Goal: Information Seeking & Learning: Learn about a topic

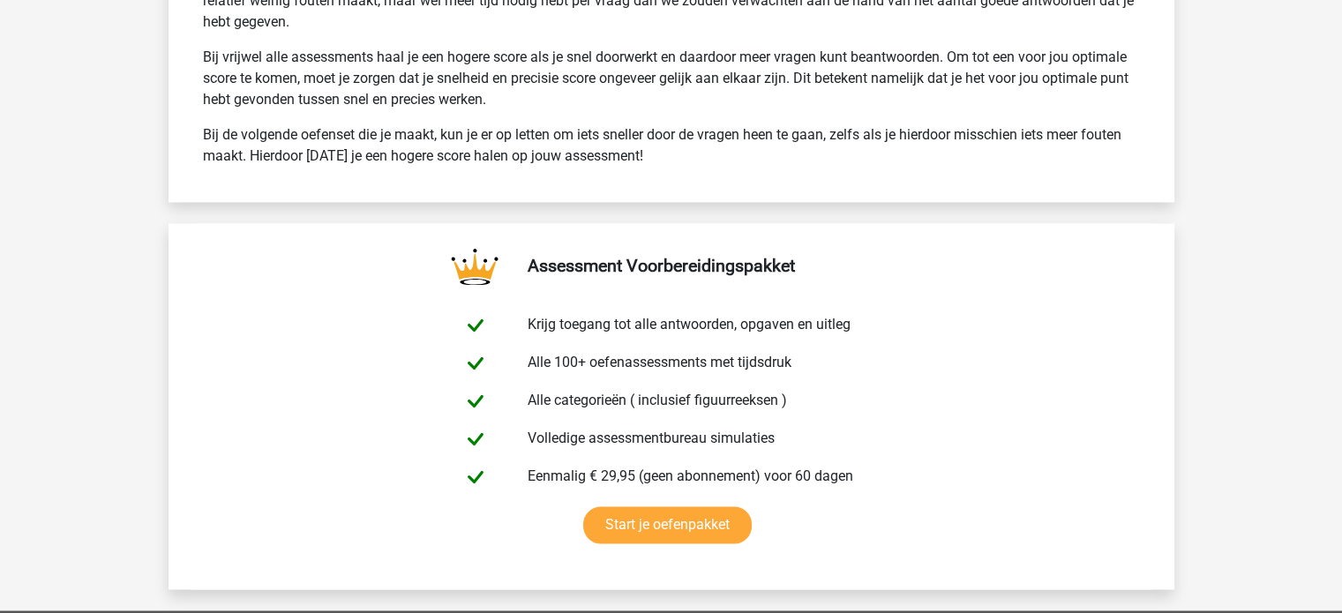
scroll to position [3050, 0]
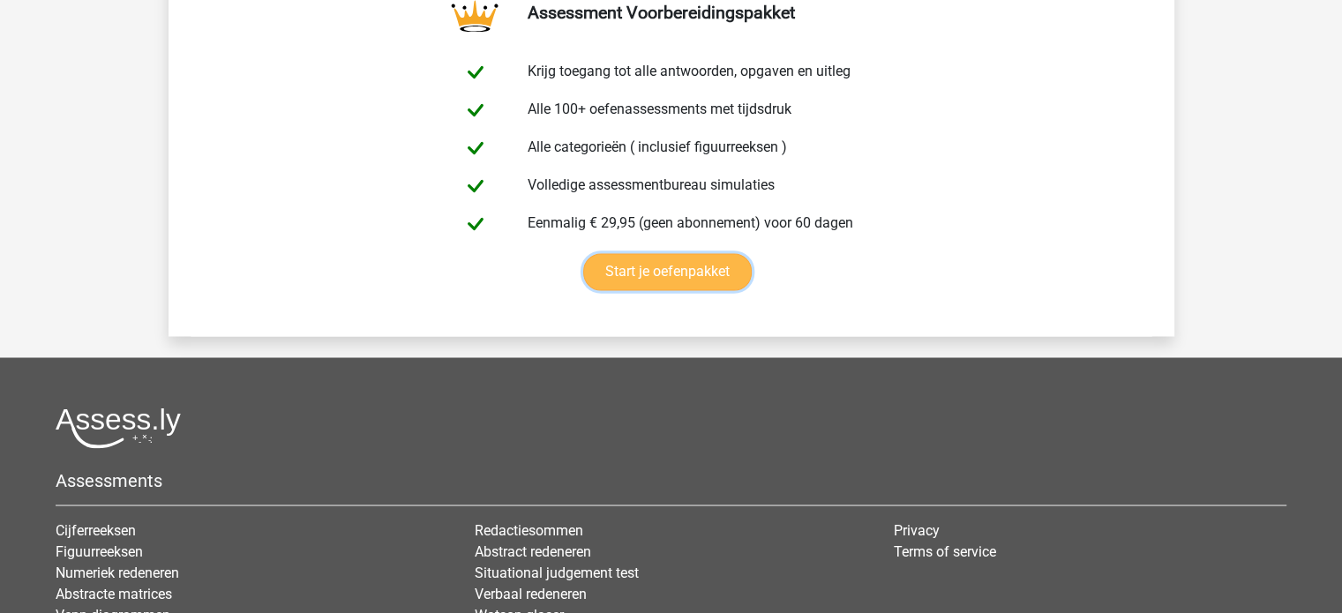
click at [696, 267] on link "Start je oefenpakket" at bounding box center [667, 271] width 169 height 37
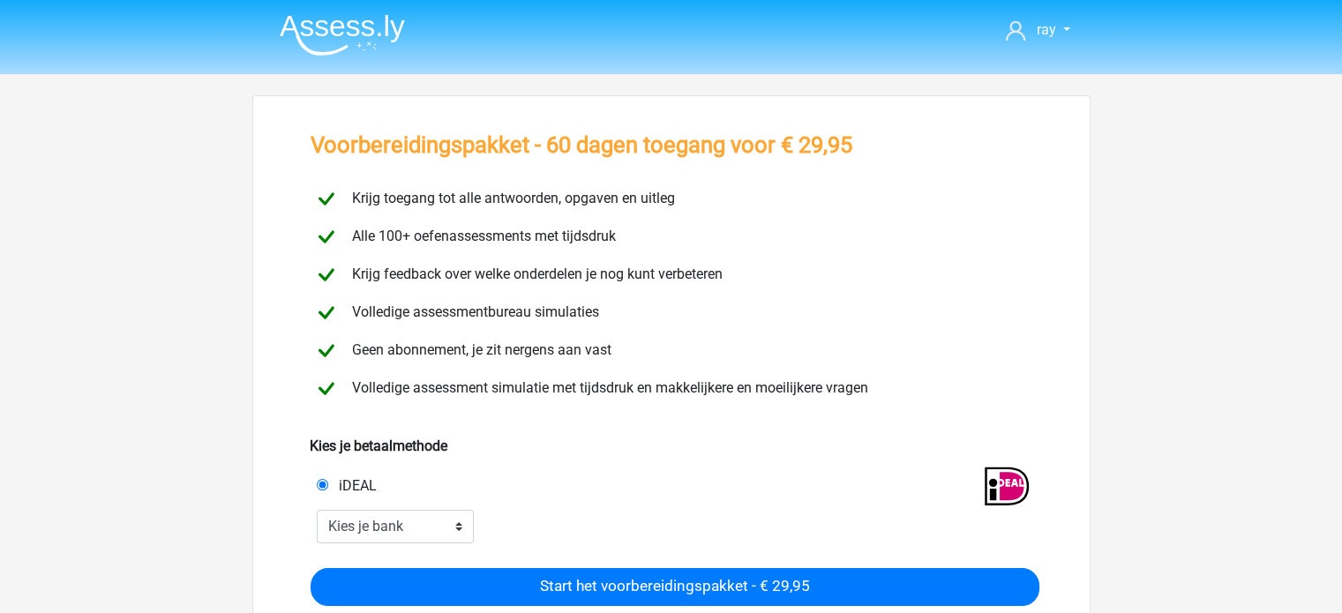
click at [330, 27] on img at bounding box center [342, 34] width 125 height 41
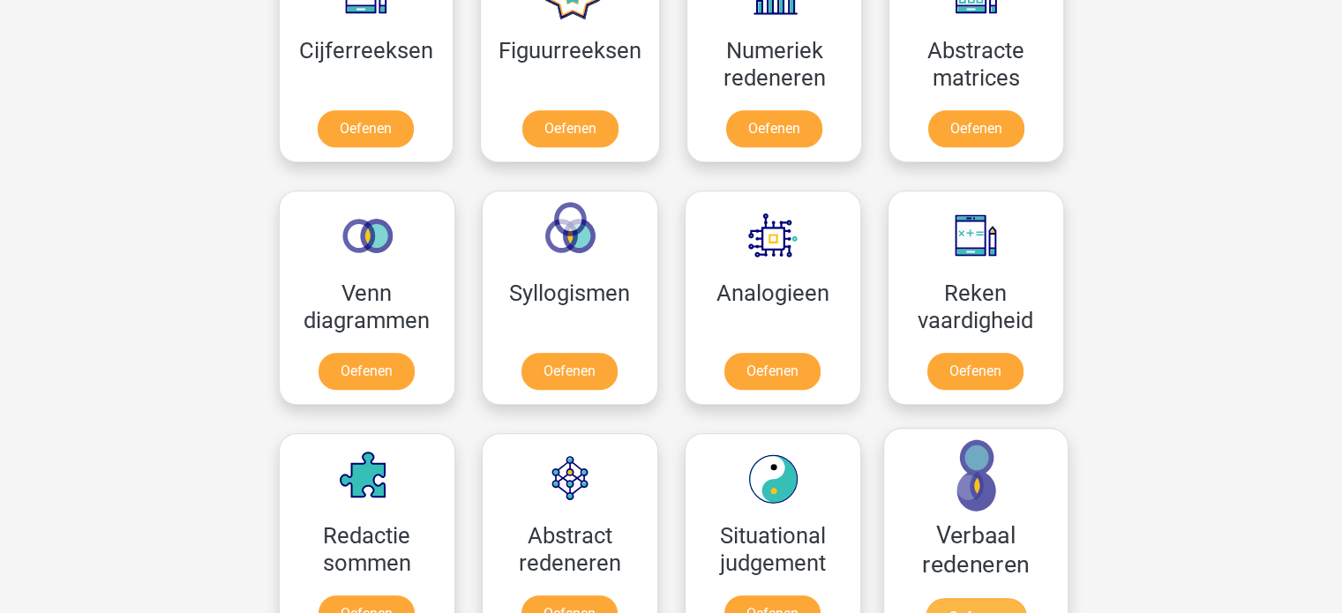
scroll to position [883, 0]
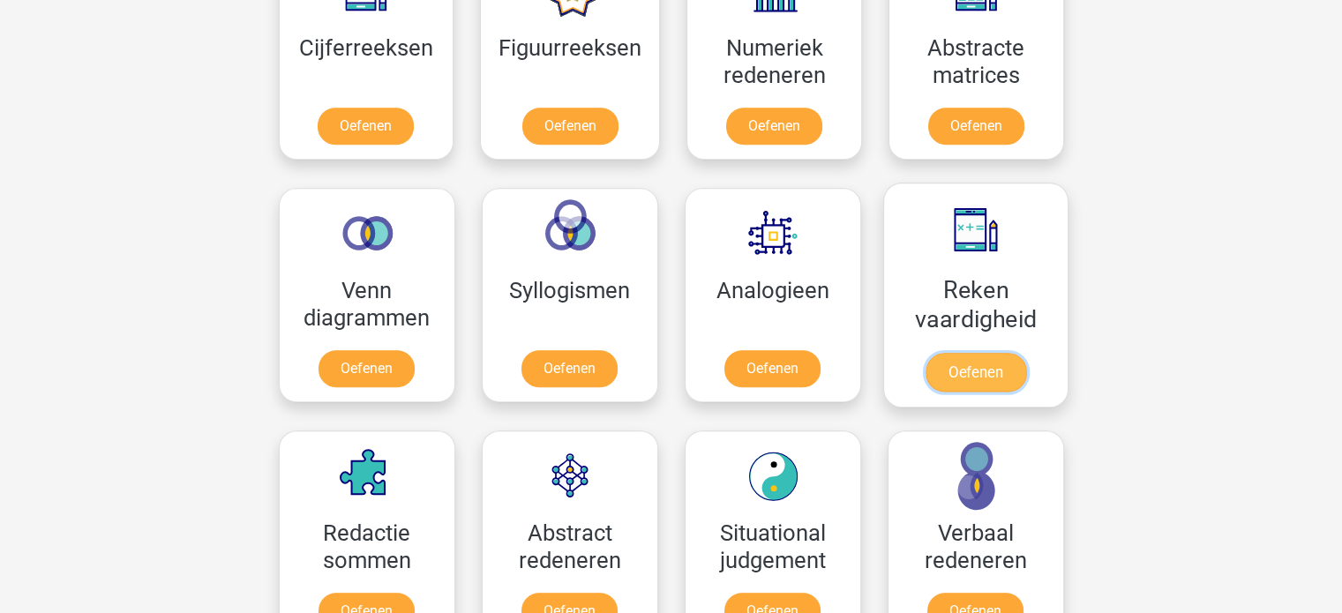
click at [1003, 377] on link "Oefenen" at bounding box center [975, 372] width 101 height 39
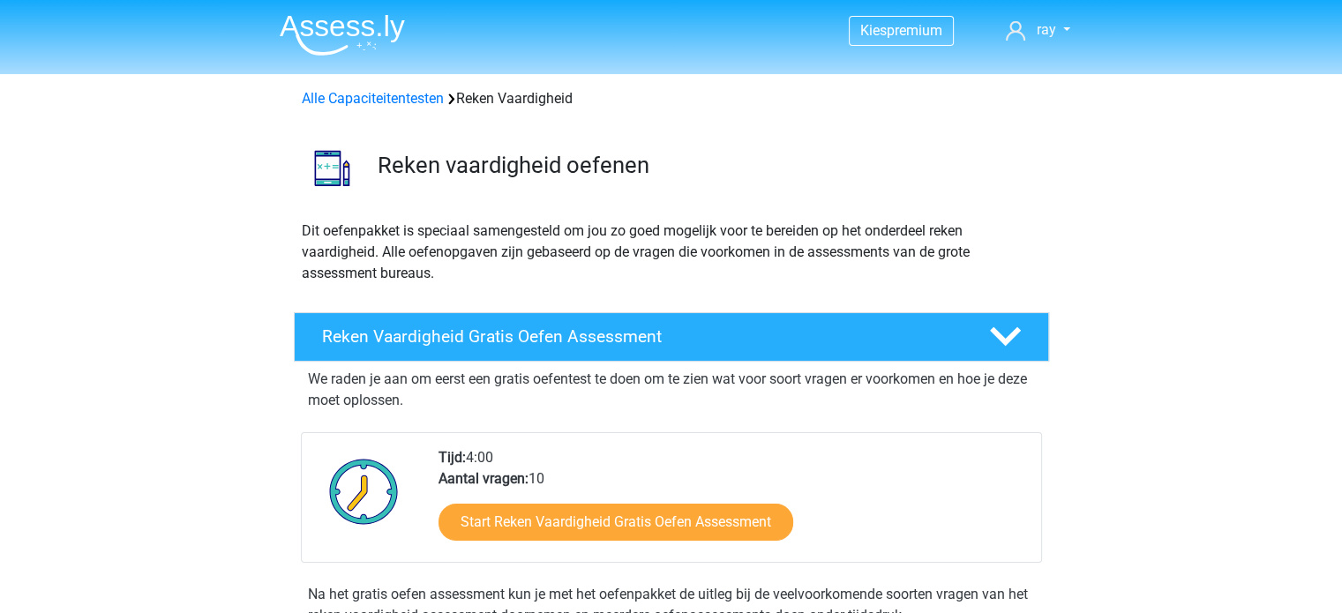
scroll to position [88, 0]
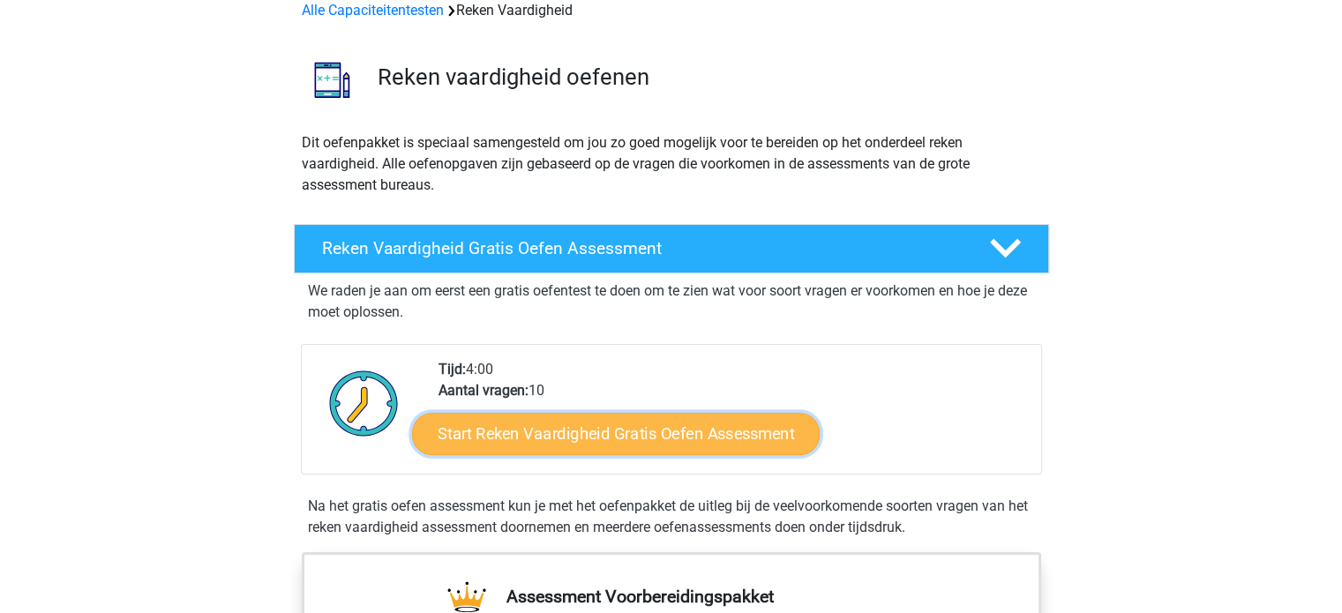
click at [670, 420] on link "Start Reken Vaardigheid Gratis Oefen Assessment" at bounding box center [616, 433] width 408 height 42
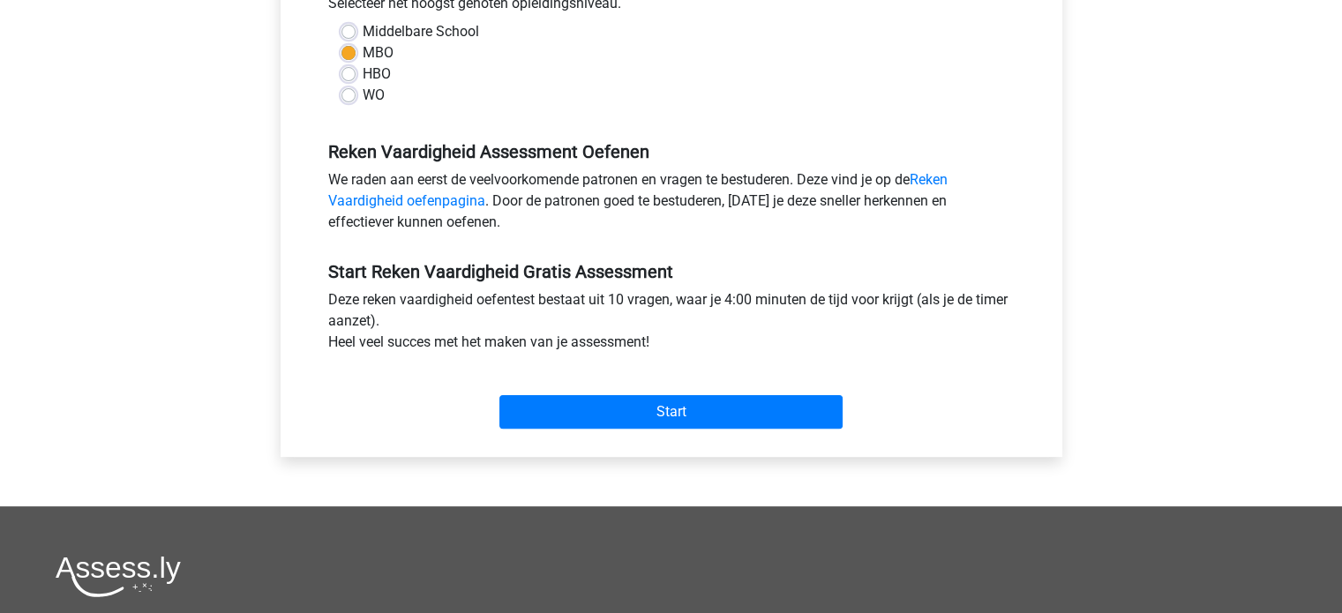
scroll to position [441, 0]
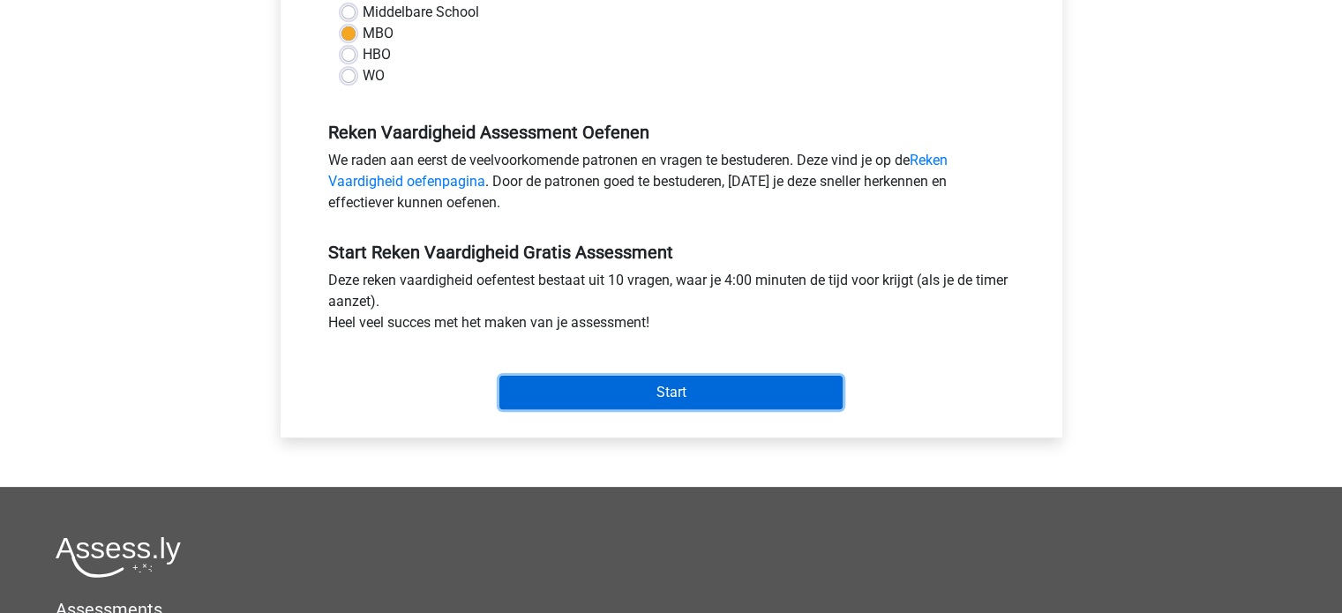
click at [691, 395] on input "Start" at bounding box center [671, 393] width 343 height 34
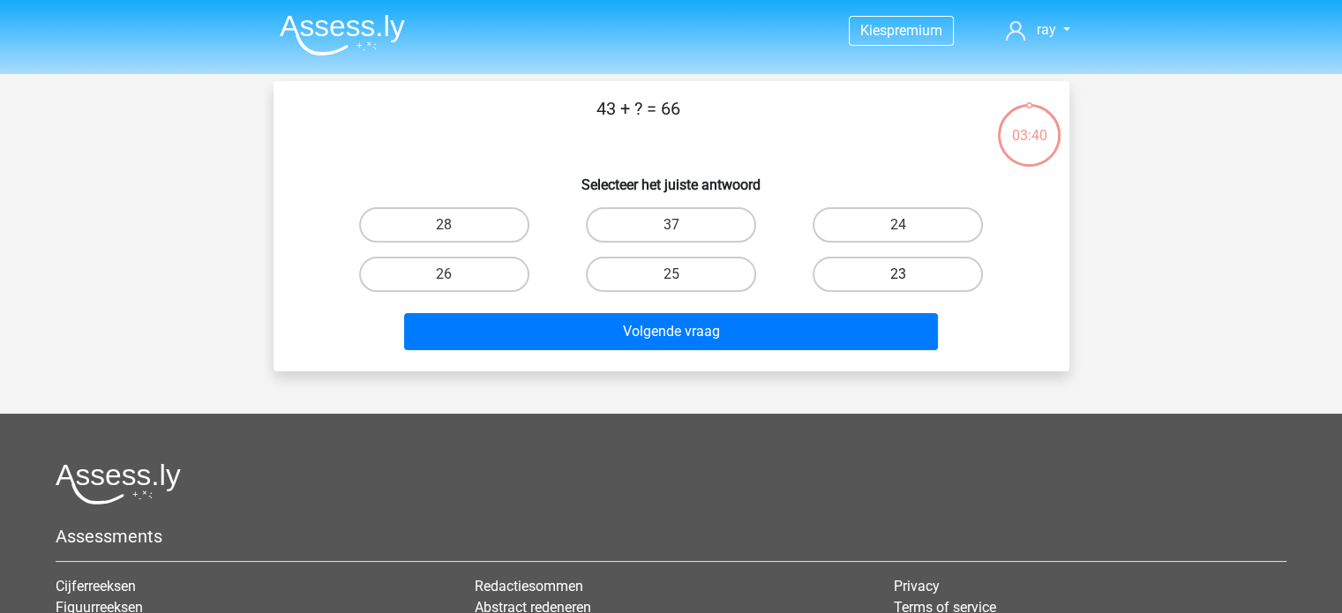
click at [878, 274] on label "23" at bounding box center [898, 274] width 170 height 35
click at [898, 274] on input "23" at bounding box center [903, 279] width 11 height 11
radio input "true"
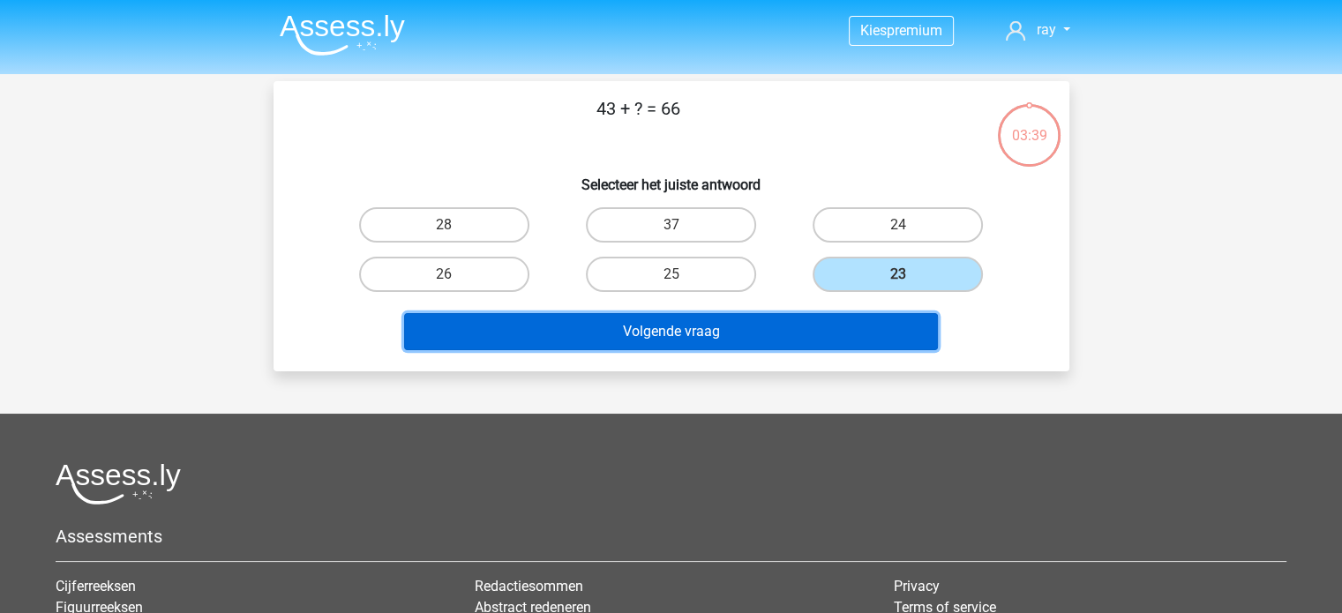
click at [679, 331] on button "Volgende vraag" at bounding box center [671, 331] width 534 height 37
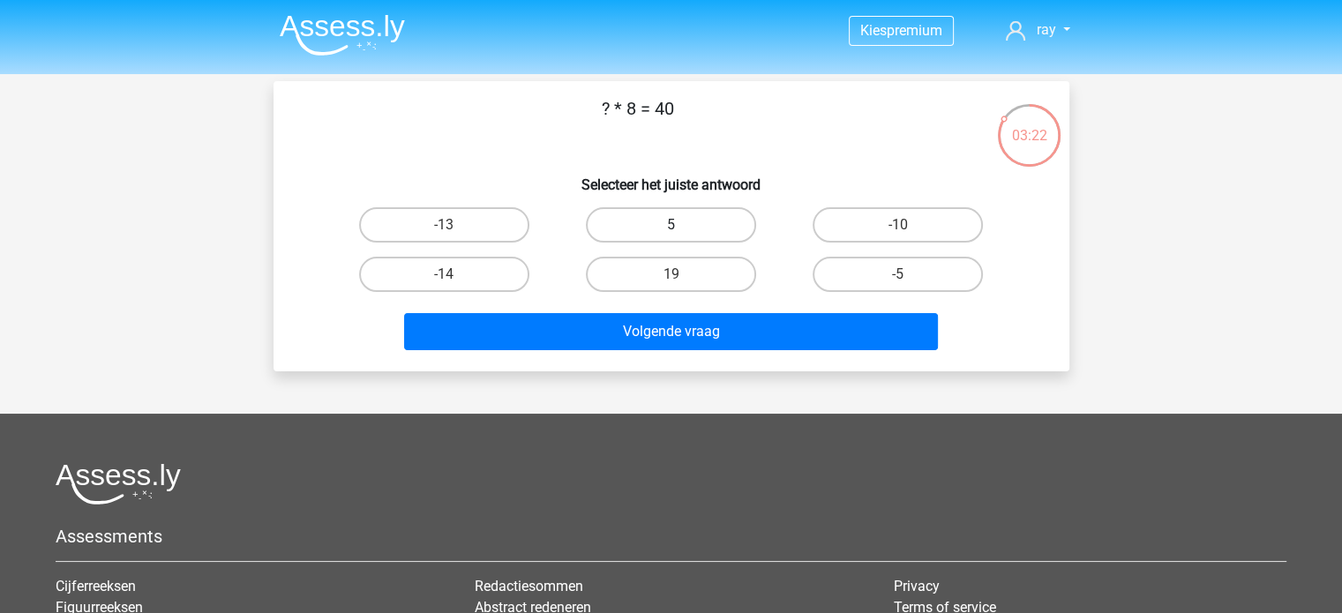
click at [703, 225] on label "5" at bounding box center [671, 224] width 170 height 35
click at [682, 225] on input "5" at bounding box center [676, 230] width 11 height 11
radio input "true"
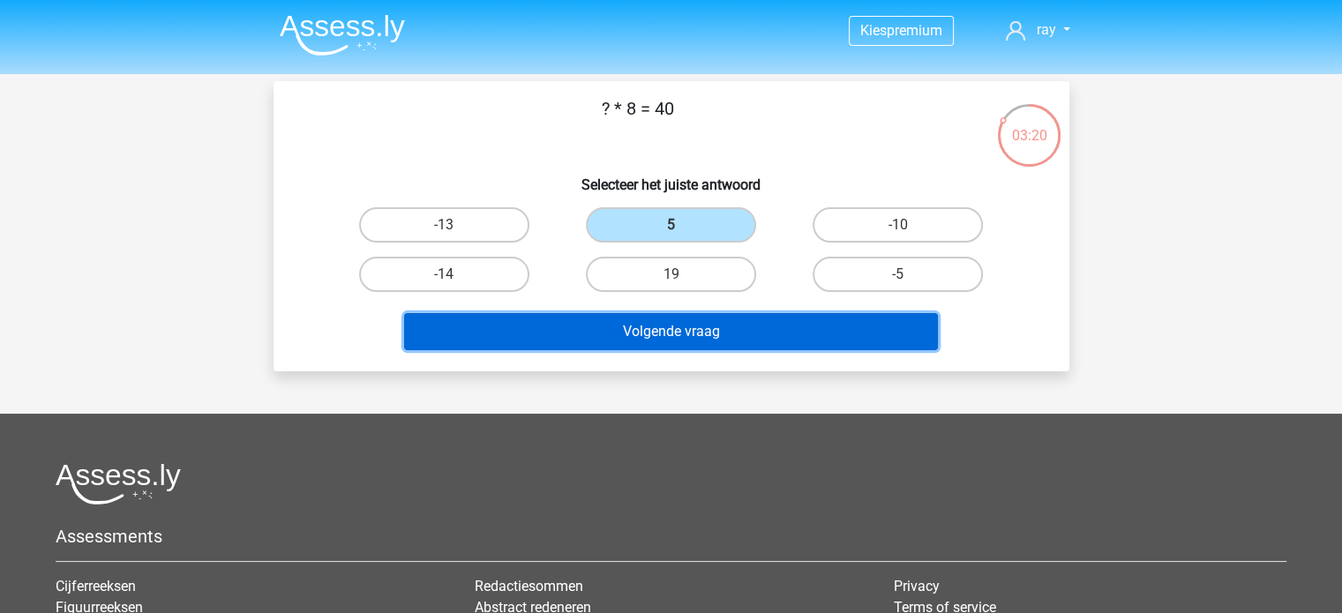
click at [675, 327] on button "Volgende vraag" at bounding box center [671, 331] width 534 height 37
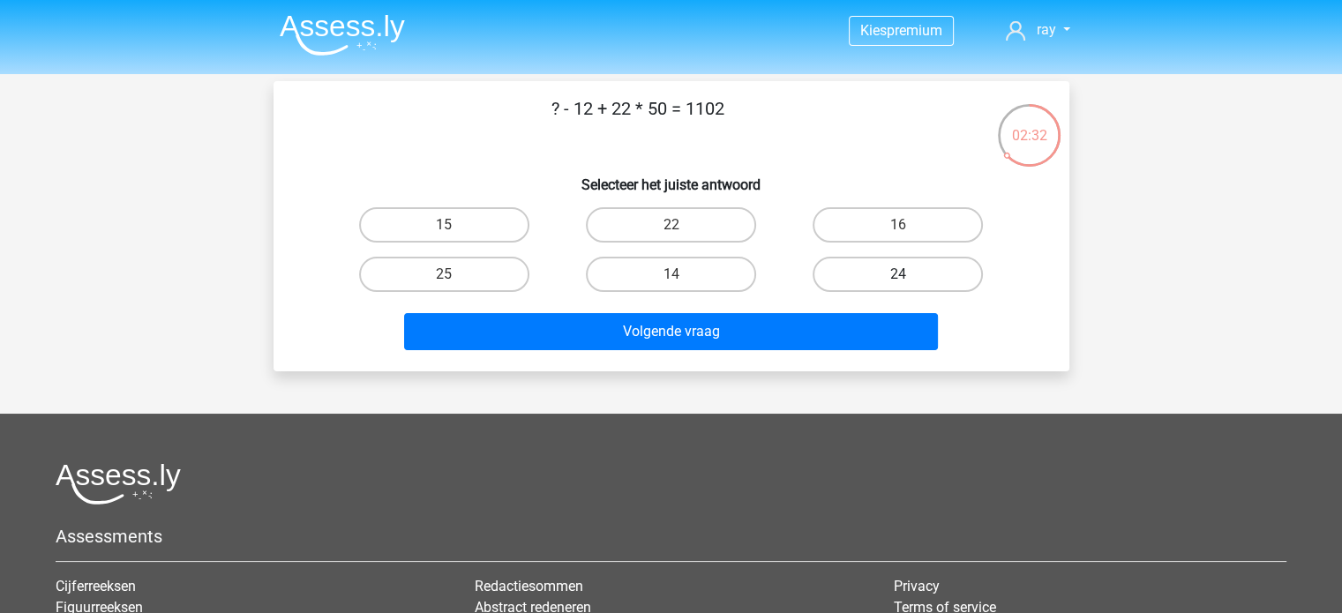
click at [912, 282] on label "24" at bounding box center [898, 274] width 170 height 35
click at [910, 282] on input "24" at bounding box center [903, 279] width 11 height 11
radio input "true"
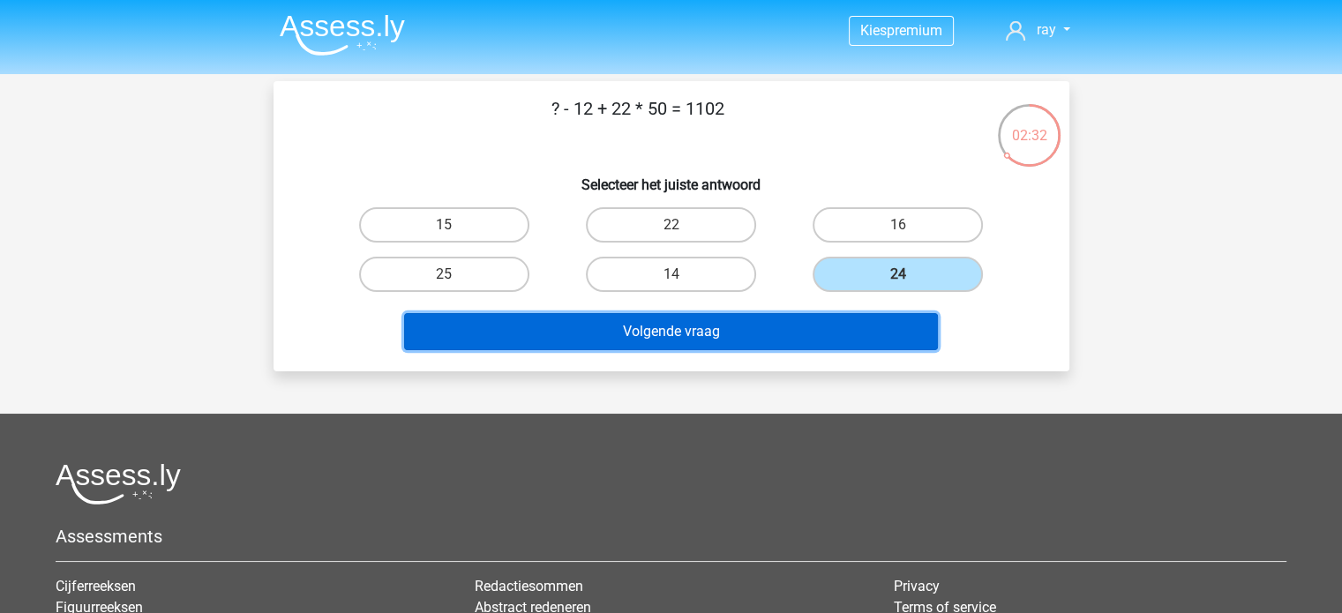
click at [799, 323] on button "Volgende vraag" at bounding box center [671, 331] width 534 height 37
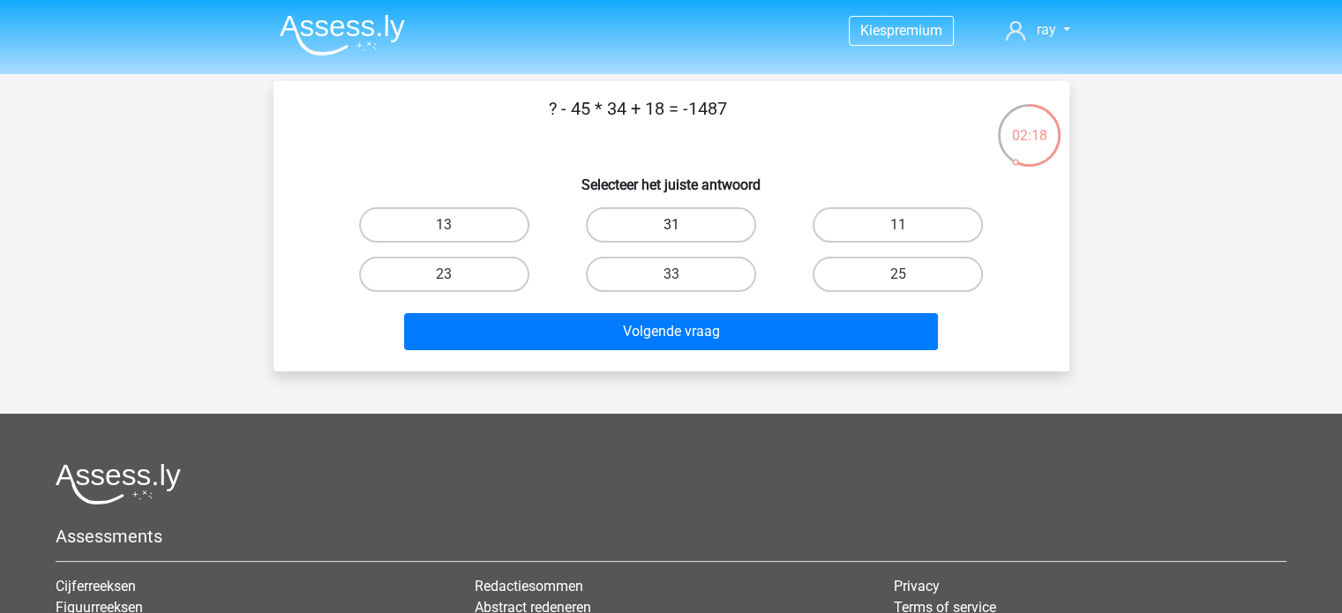
click at [664, 232] on label "31" at bounding box center [671, 224] width 170 height 35
click at [671, 232] on input "31" at bounding box center [676, 230] width 11 height 11
radio input "true"
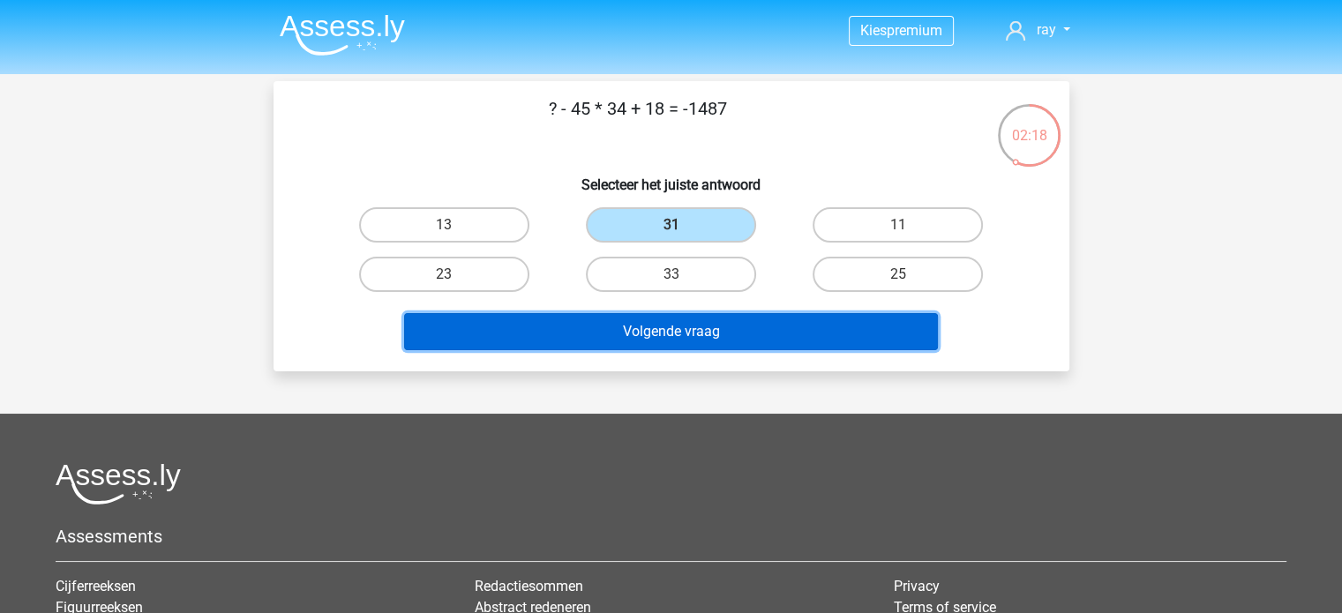
click at [676, 321] on button "Volgende vraag" at bounding box center [671, 331] width 534 height 37
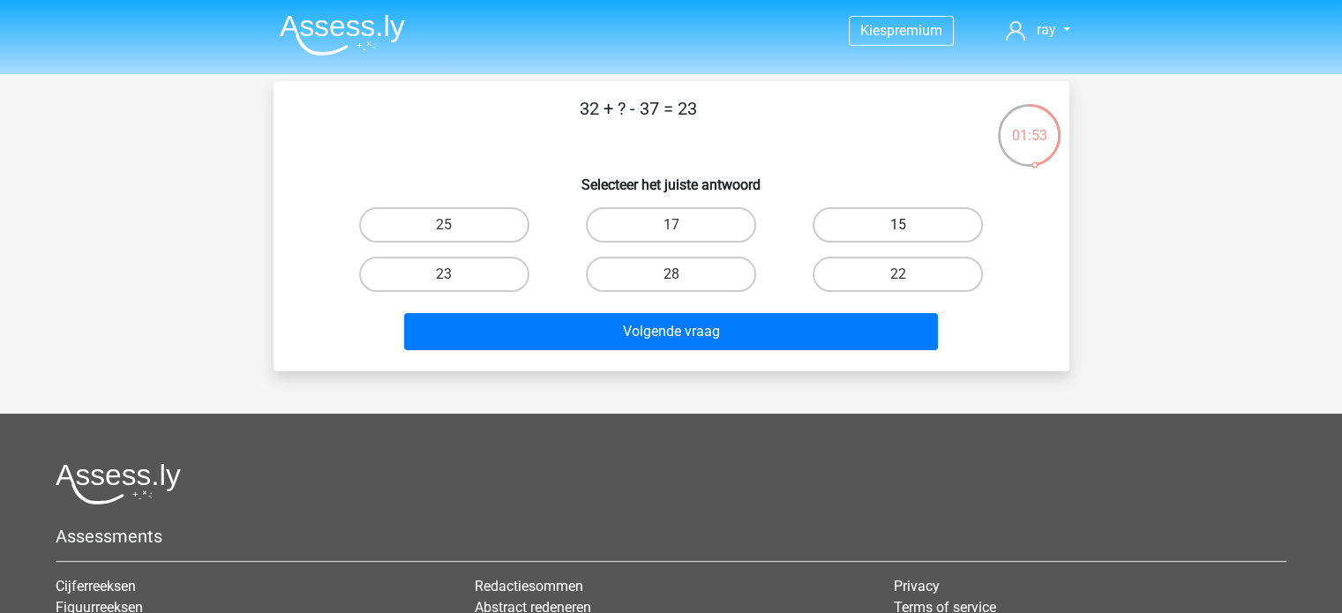
click at [845, 228] on label "15" at bounding box center [898, 224] width 170 height 35
click at [898, 228] on input "15" at bounding box center [903, 230] width 11 height 11
radio input "true"
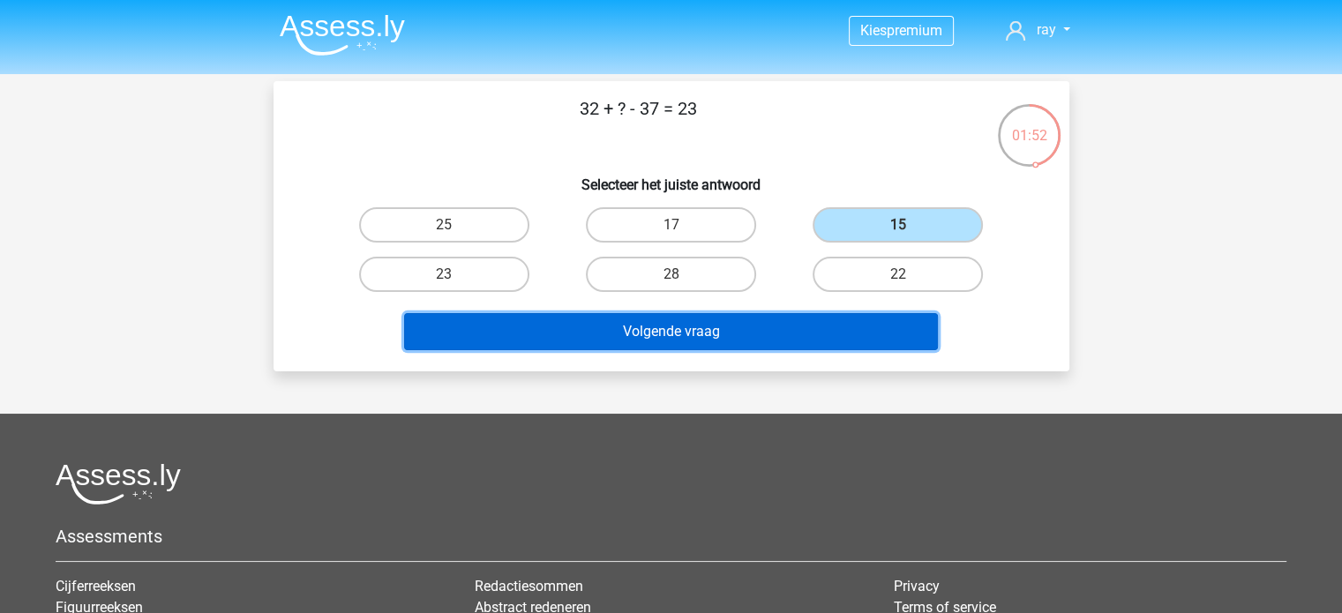
click at [755, 327] on button "Volgende vraag" at bounding box center [671, 331] width 534 height 37
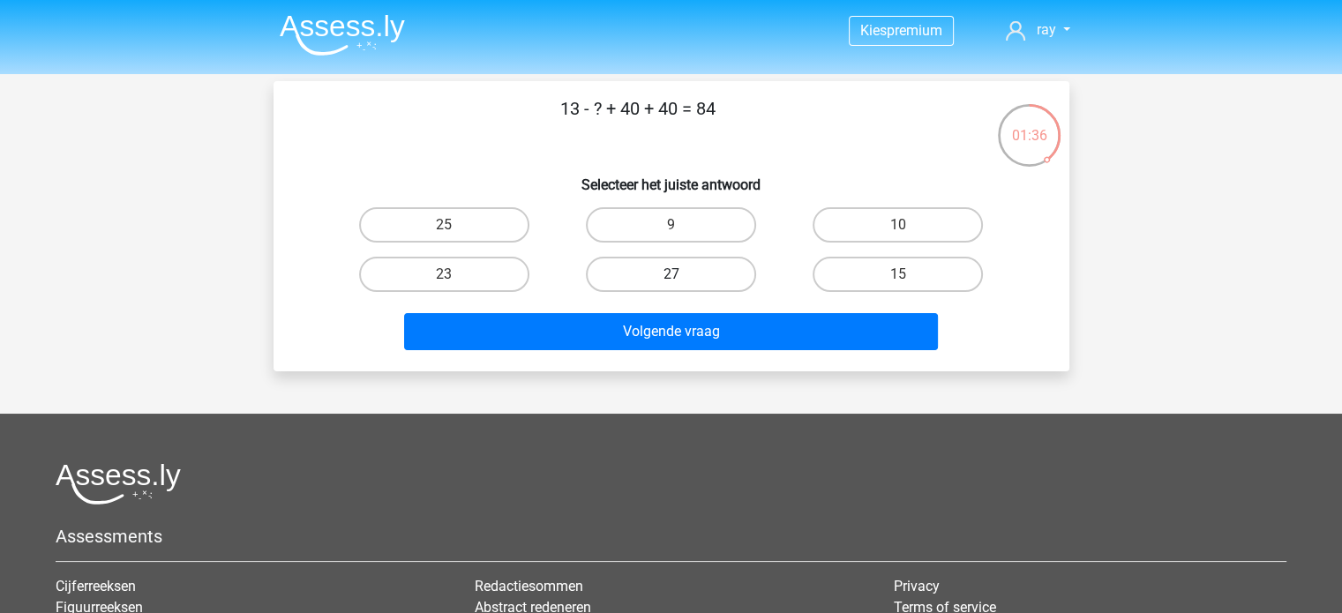
click at [672, 270] on label "27" at bounding box center [671, 274] width 170 height 35
click at [672, 274] on input "27" at bounding box center [676, 279] width 11 height 11
radio input "true"
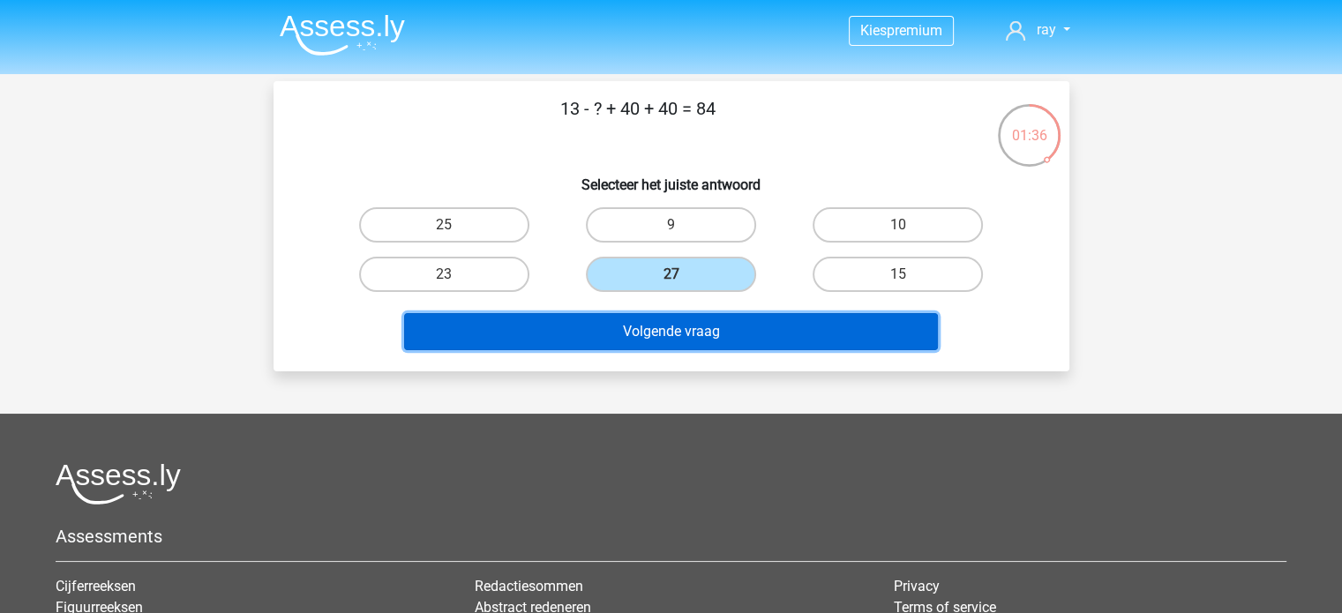
click at [681, 319] on button "Volgende vraag" at bounding box center [671, 331] width 534 height 37
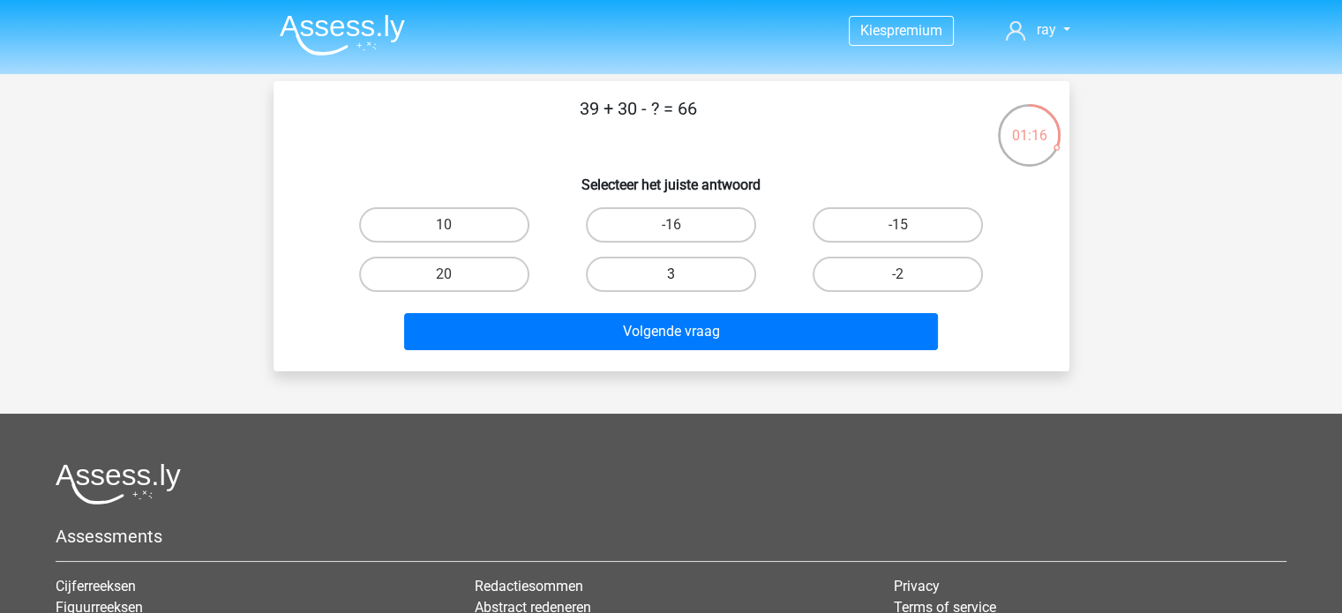
click at [680, 273] on label "3" at bounding box center [671, 274] width 170 height 35
click at [680, 274] on input "3" at bounding box center [676, 279] width 11 height 11
radio input "true"
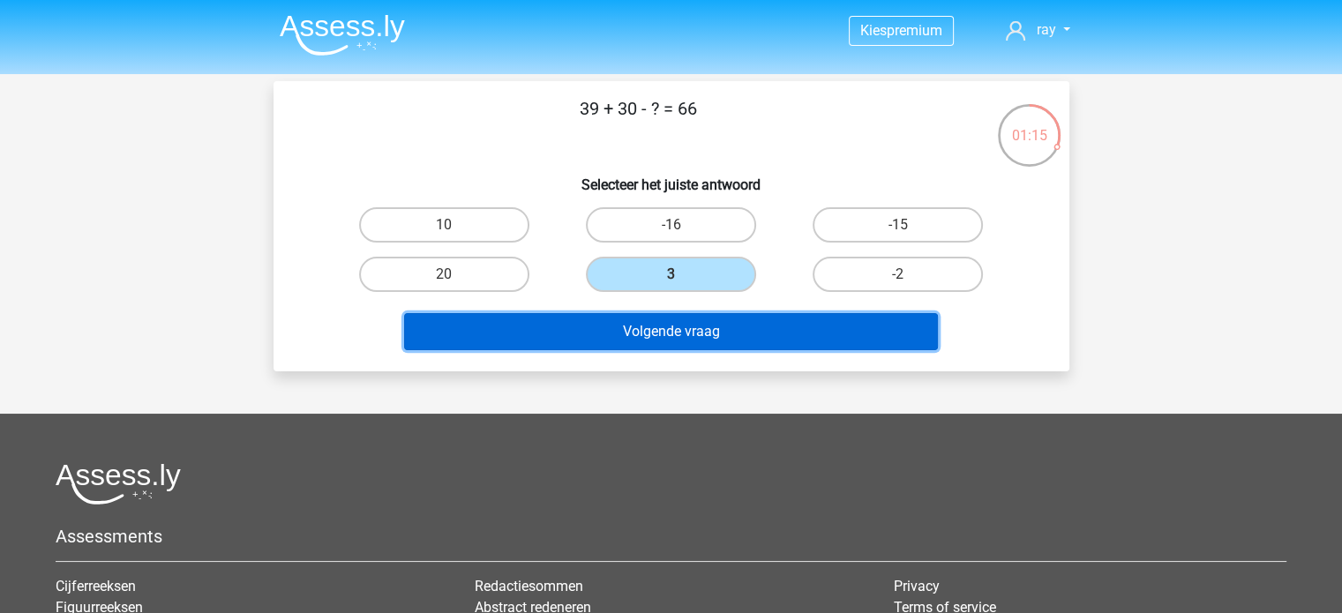
click at [683, 316] on button "Volgende vraag" at bounding box center [671, 331] width 534 height 37
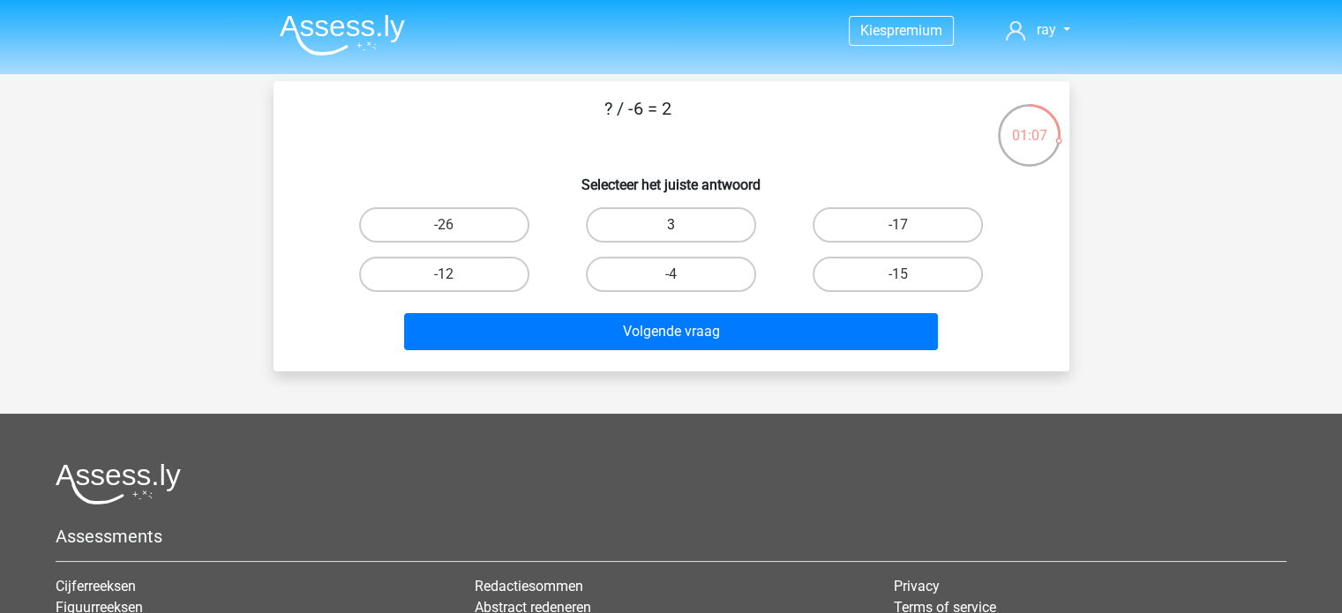
click at [688, 222] on label "3" at bounding box center [671, 224] width 170 height 35
click at [682, 225] on input "3" at bounding box center [676, 230] width 11 height 11
radio input "true"
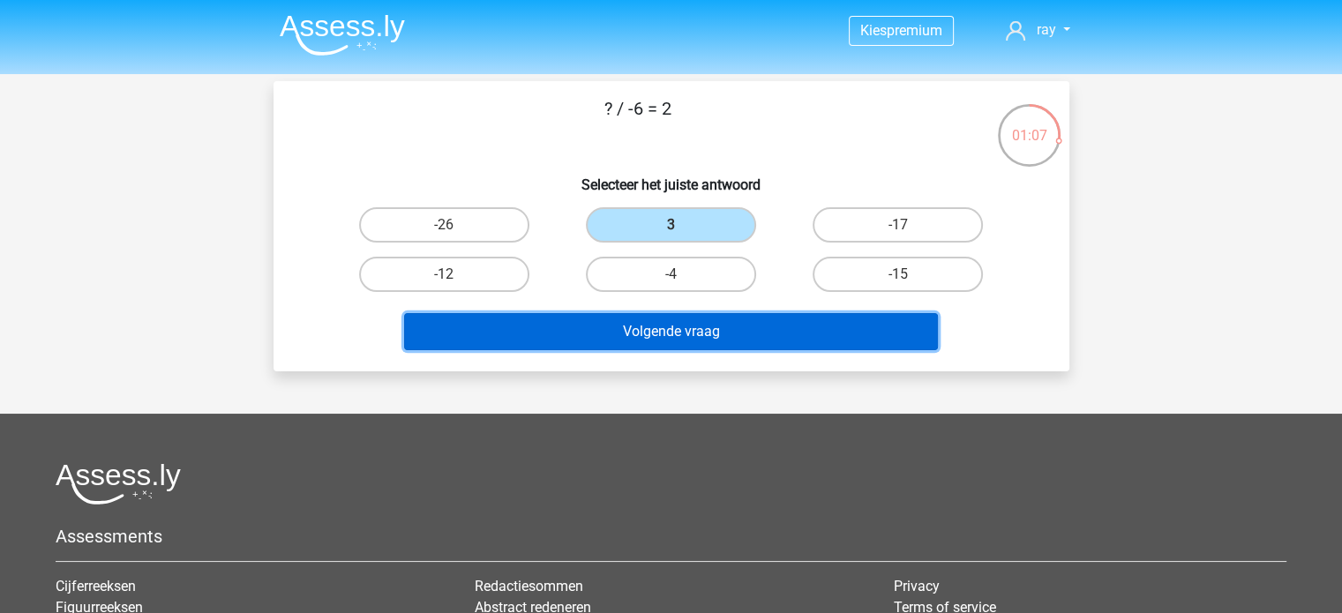
click at [695, 322] on button "Volgende vraag" at bounding box center [671, 331] width 534 height 37
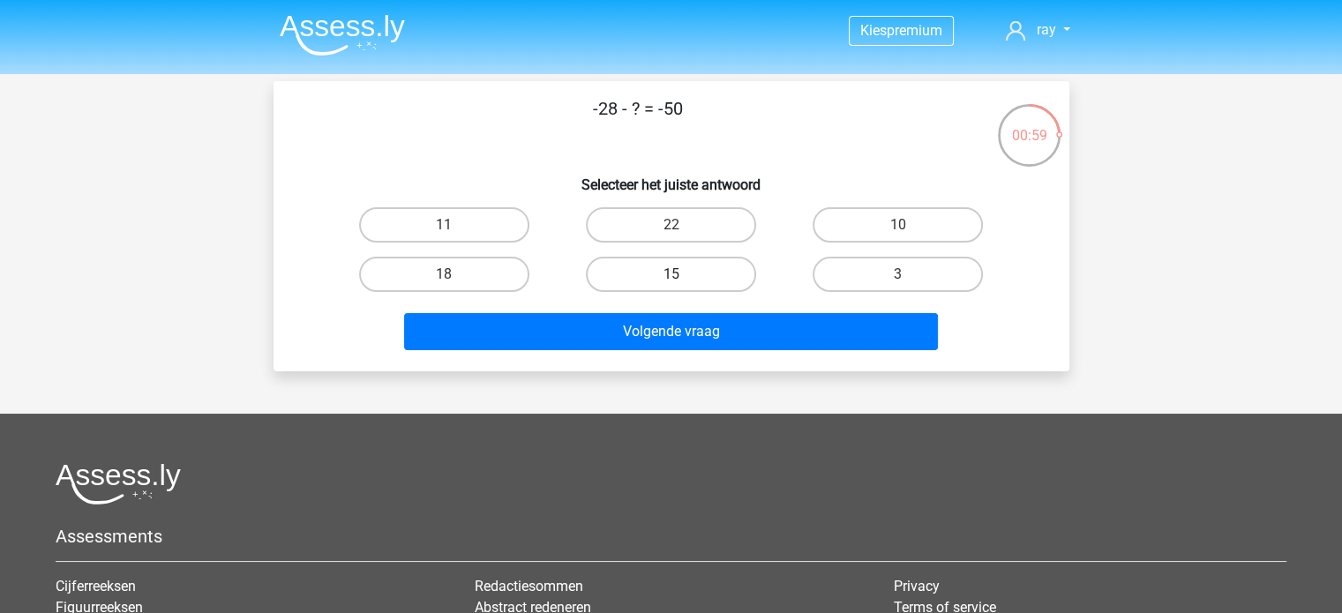
click at [730, 274] on label "15" at bounding box center [671, 274] width 170 height 35
click at [682, 274] on input "15" at bounding box center [676, 279] width 11 height 11
radio input "true"
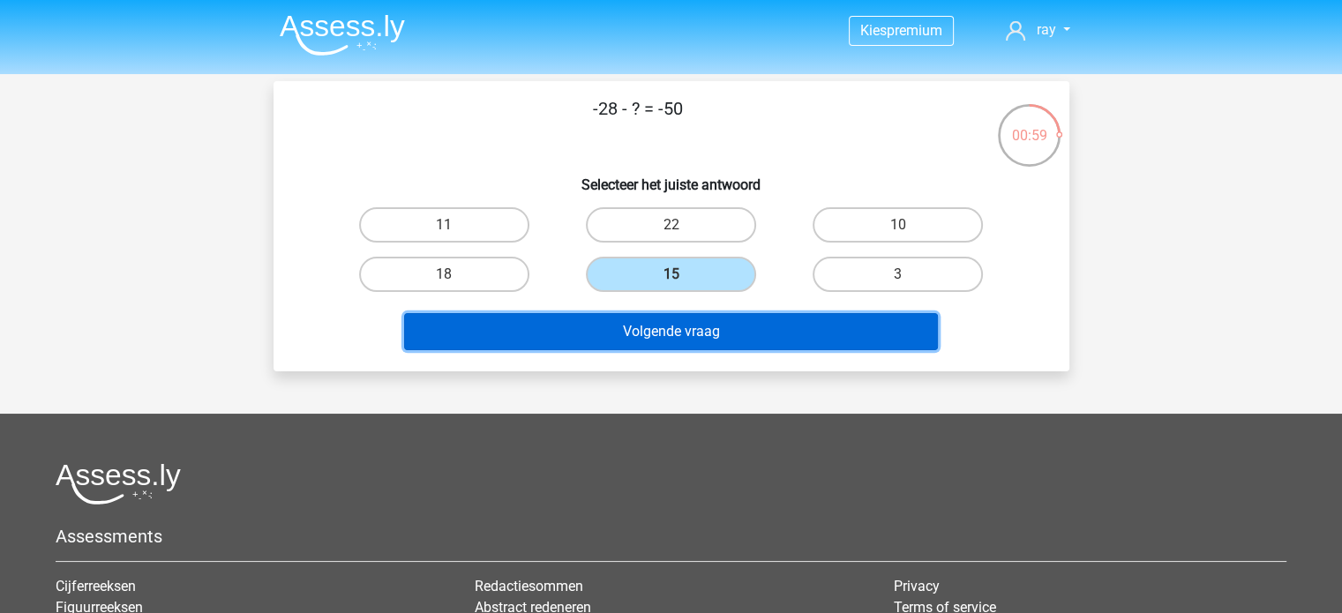
click at [727, 323] on button "Volgende vraag" at bounding box center [671, 331] width 534 height 37
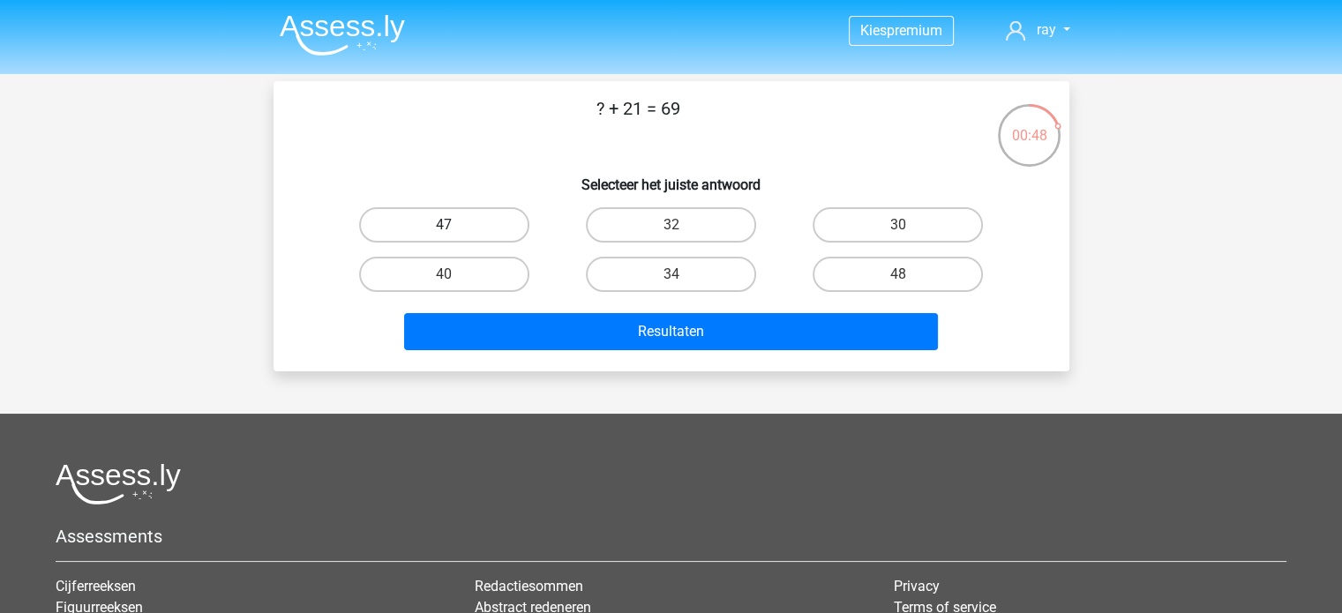
click at [482, 231] on label "47" at bounding box center [444, 224] width 170 height 35
click at [455, 231] on input "47" at bounding box center [449, 230] width 11 height 11
radio input "true"
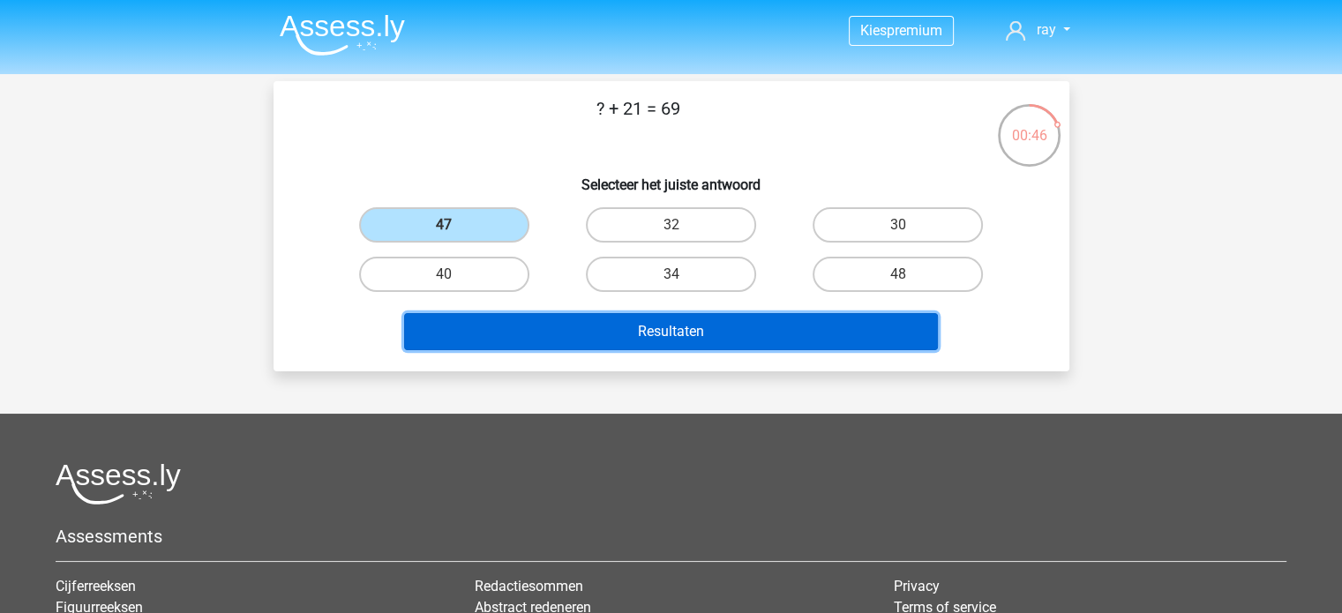
click at [725, 327] on button "Resultaten" at bounding box center [671, 331] width 534 height 37
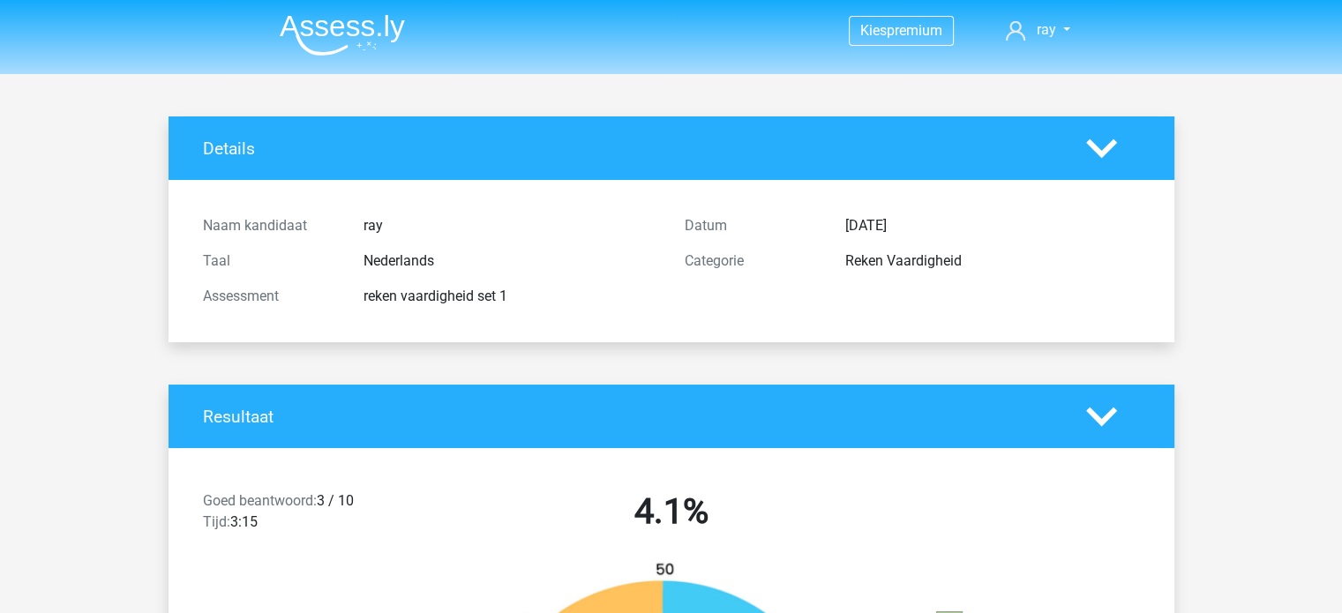
click at [316, 33] on img at bounding box center [342, 34] width 125 height 41
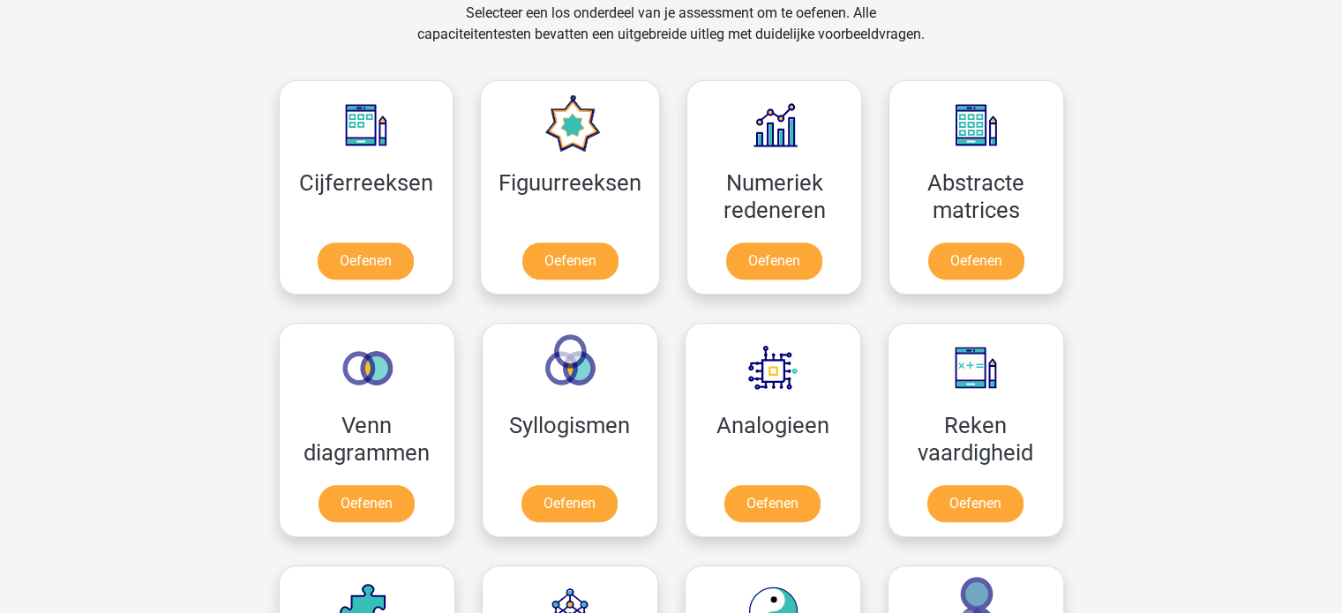
scroll to position [706, 0]
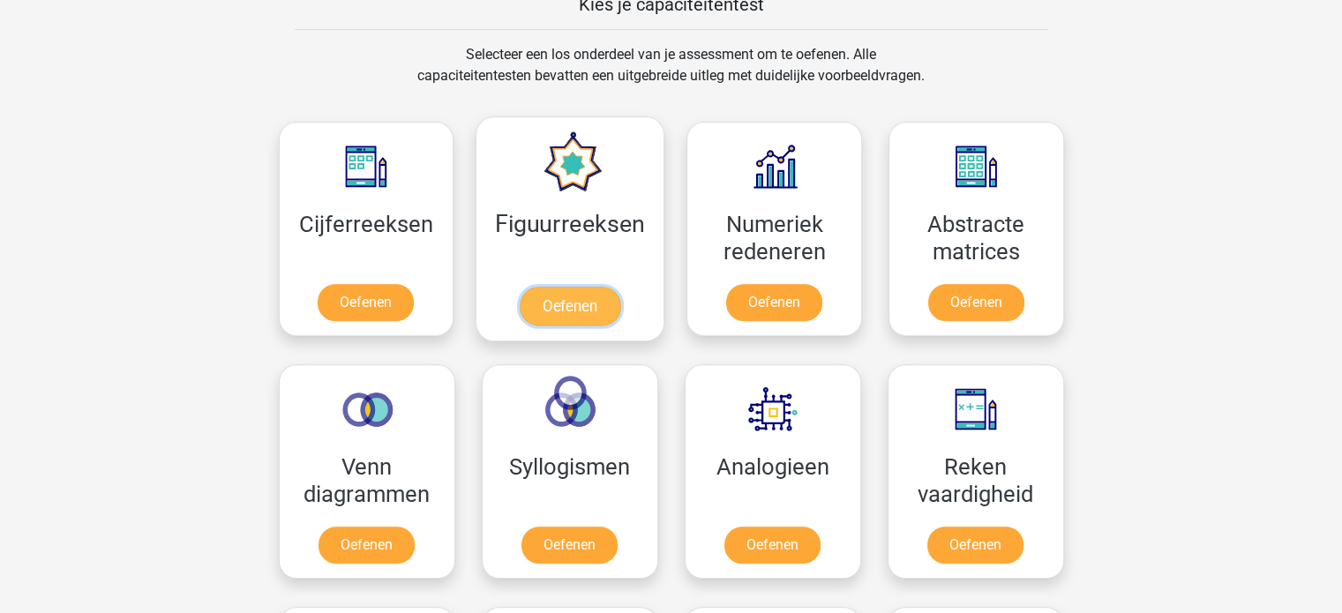
click at [620, 287] on link "Oefenen" at bounding box center [570, 306] width 101 height 39
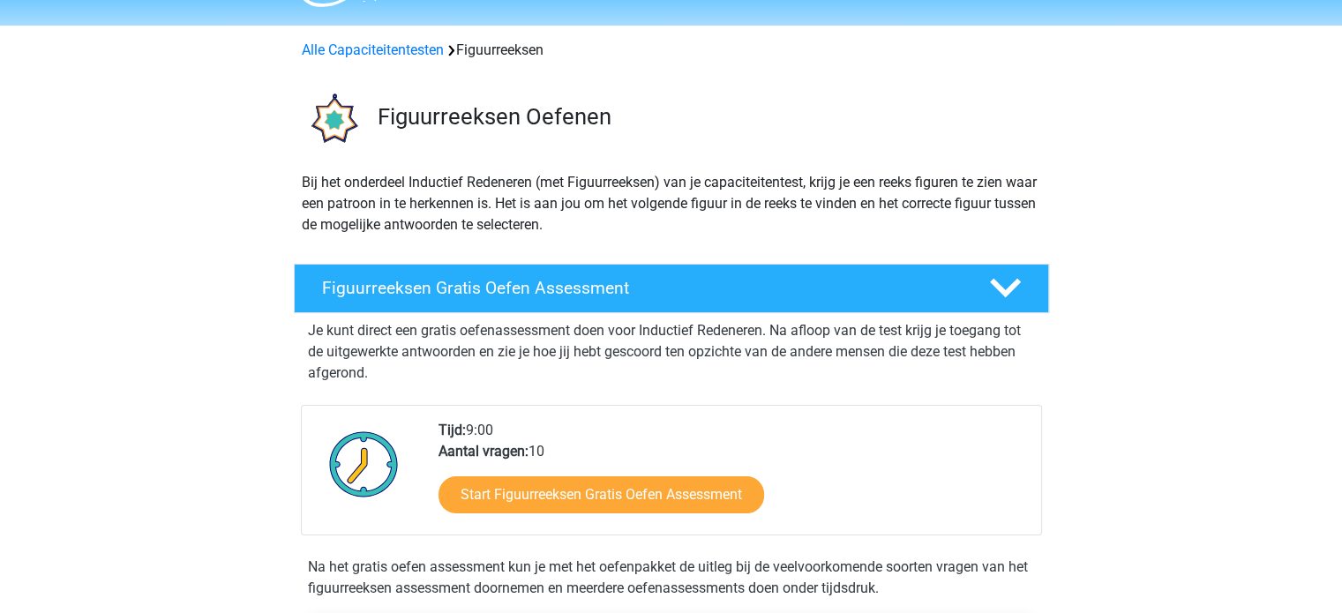
scroll to position [88, 0]
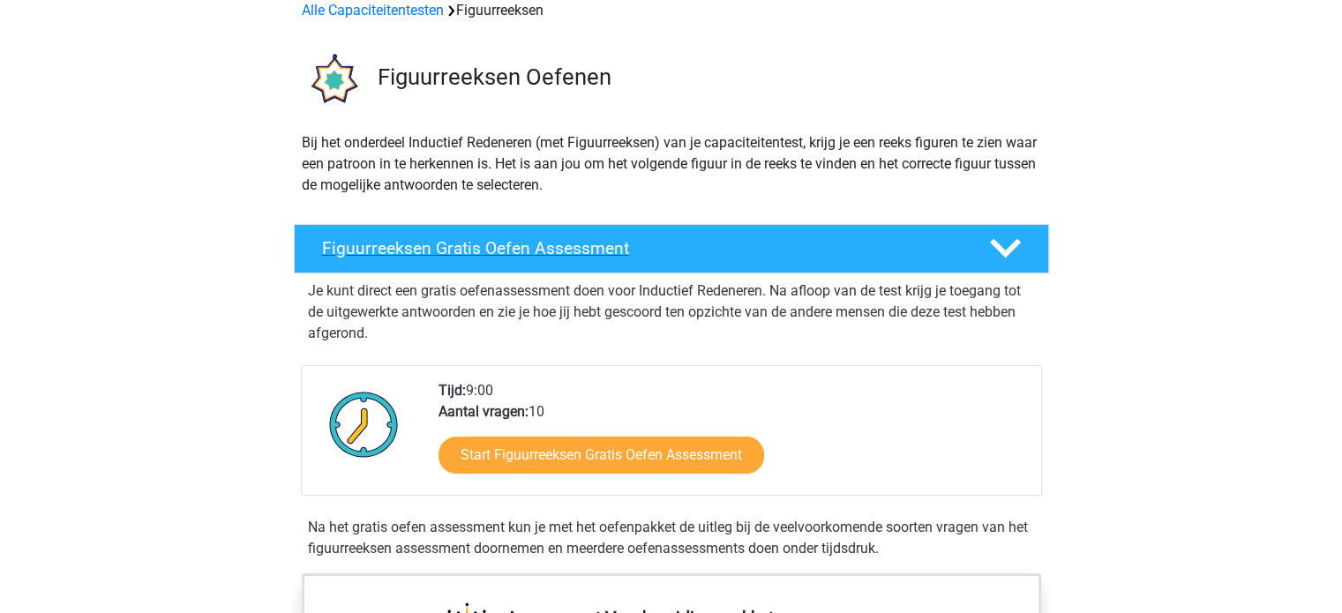
click at [1003, 237] on icon at bounding box center [1005, 248] width 31 height 31
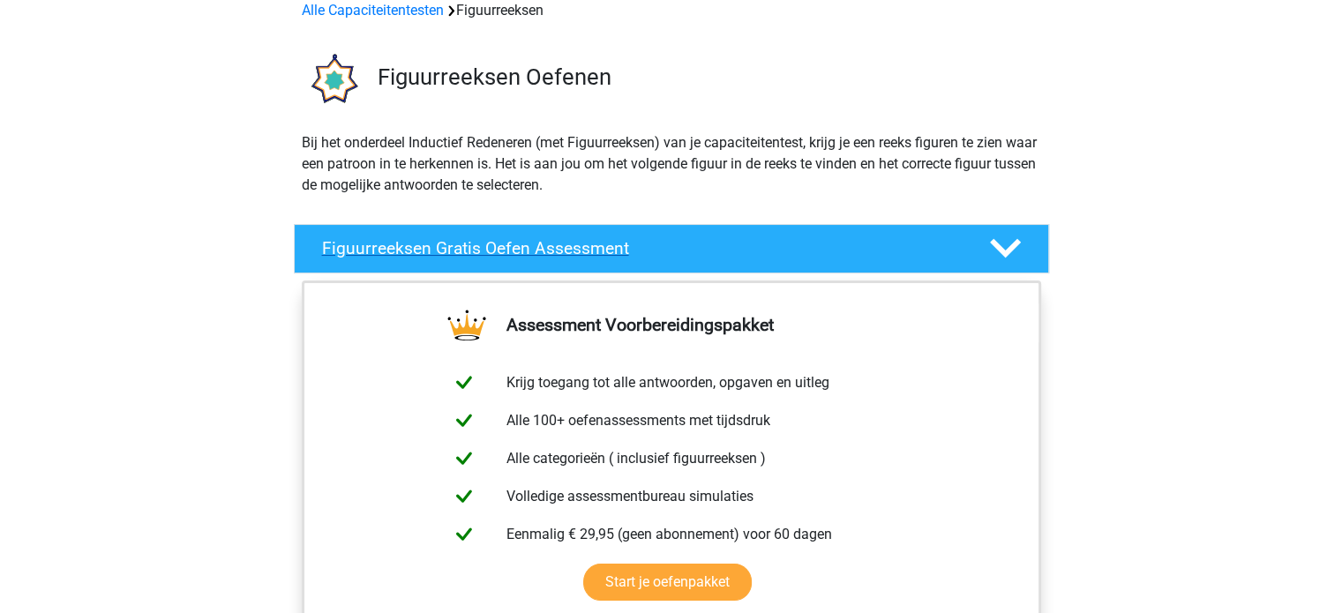
click at [1003, 237] on icon at bounding box center [1005, 248] width 31 height 31
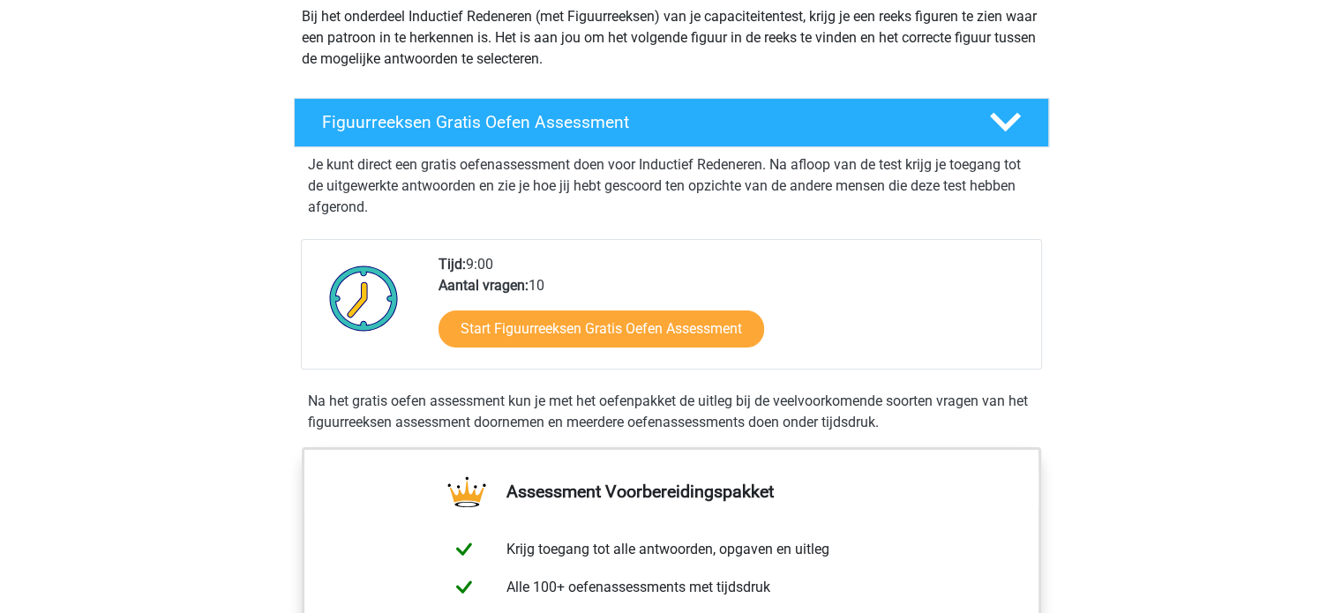
scroll to position [265, 0]
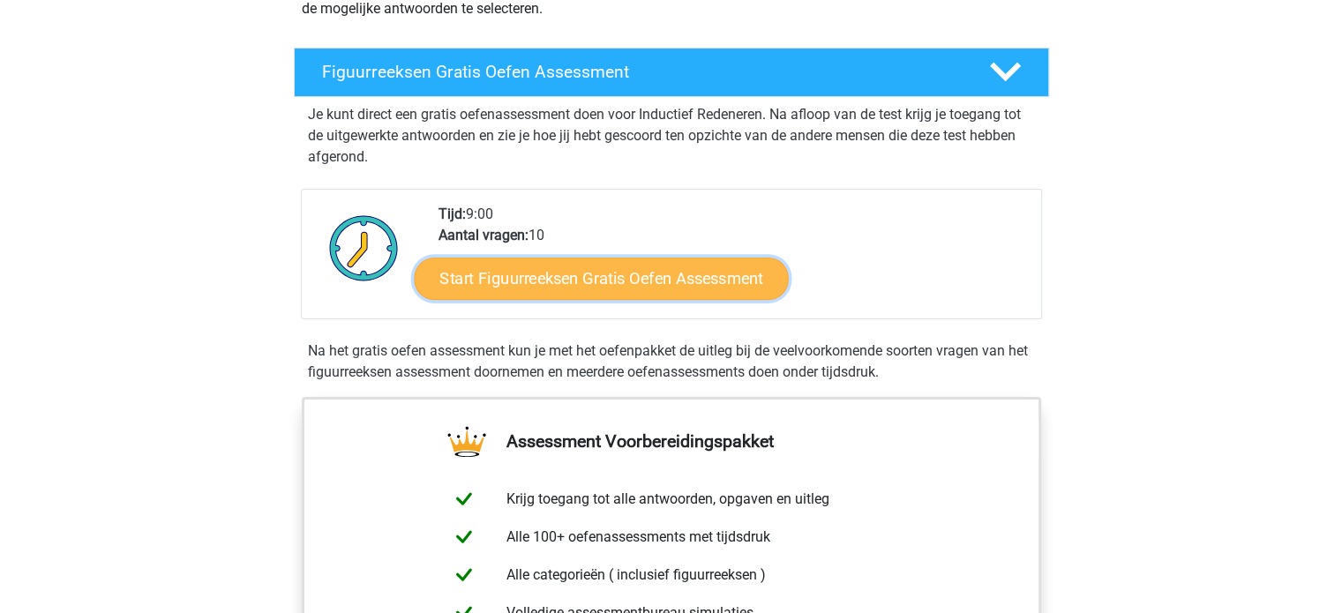
click at [692, 274] on link "Start Figuurreeksen Gratis Oefen Assessment" at bounding box center [601, 278] width 374 height 42
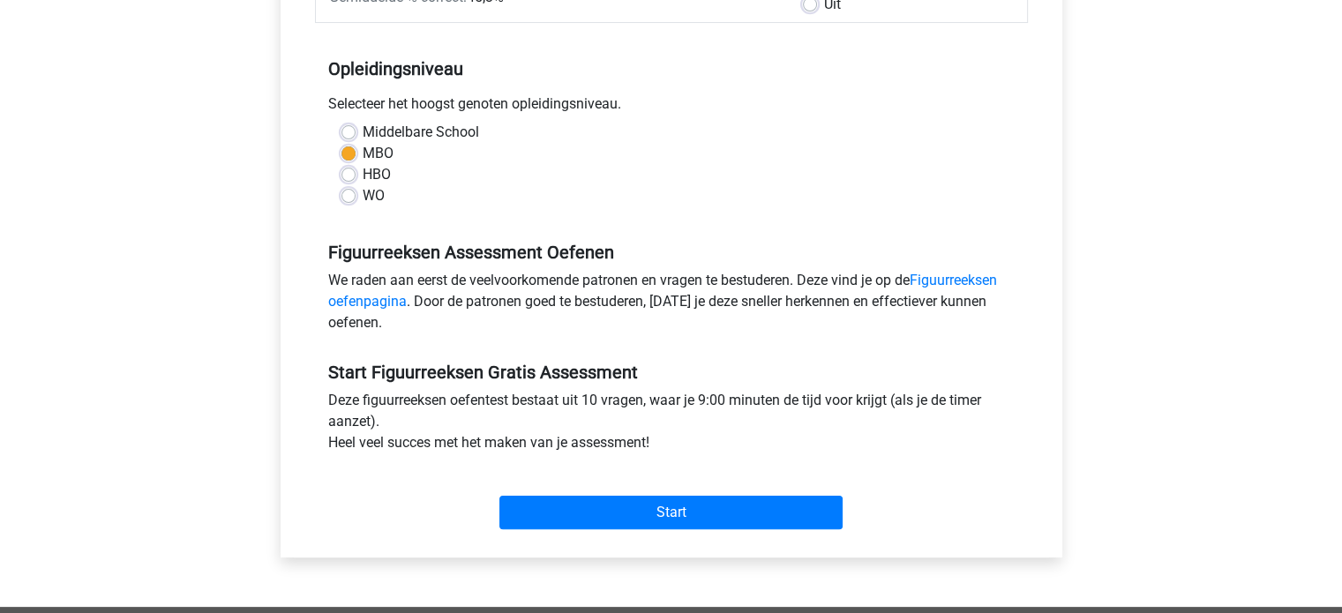
scroll to position [353, 0]
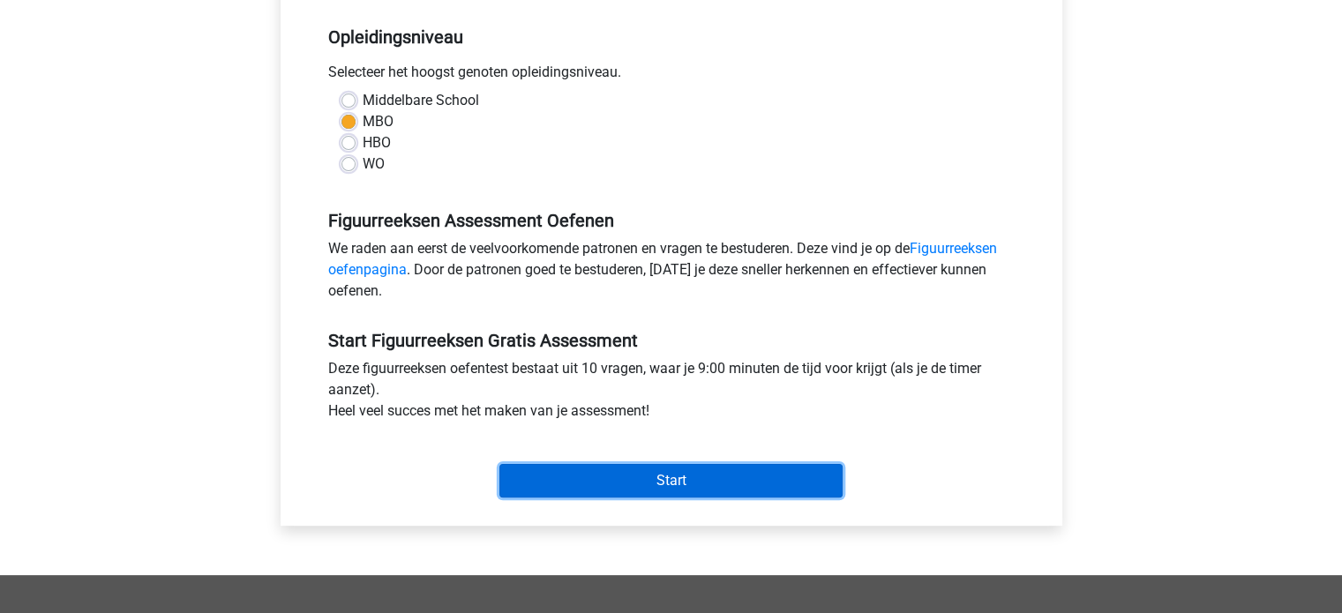
click at [685, 473] on input "Start" at bounding box center [671, 481] width 343 height 34
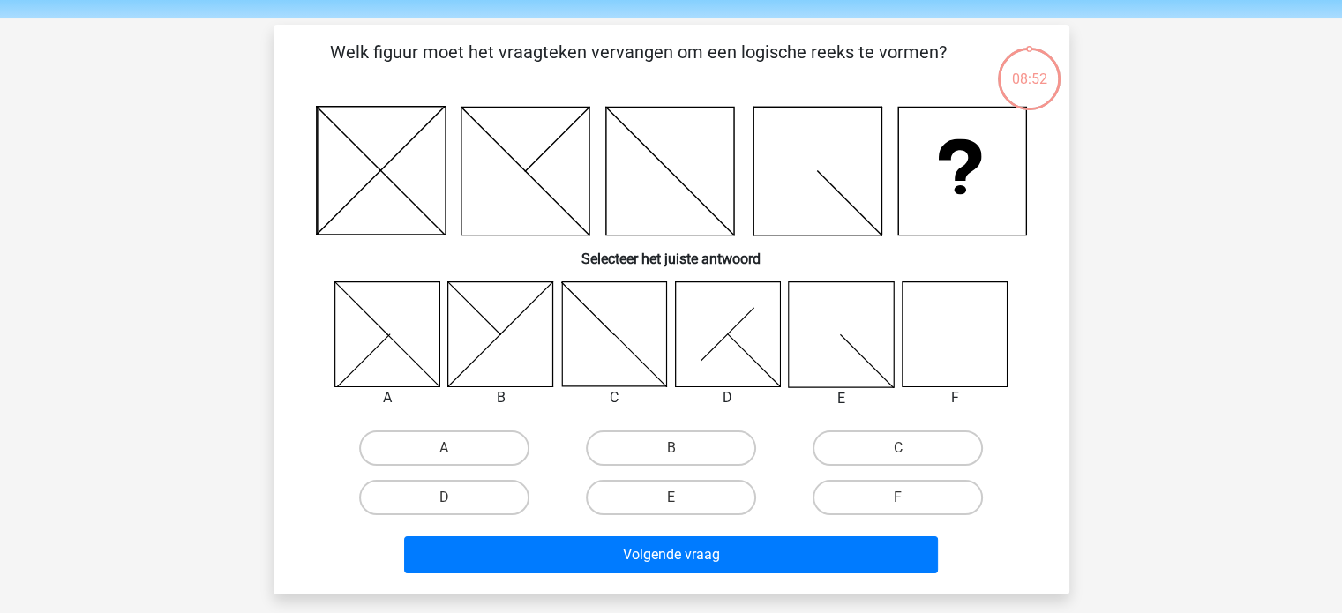
scroll to position [88, 0]
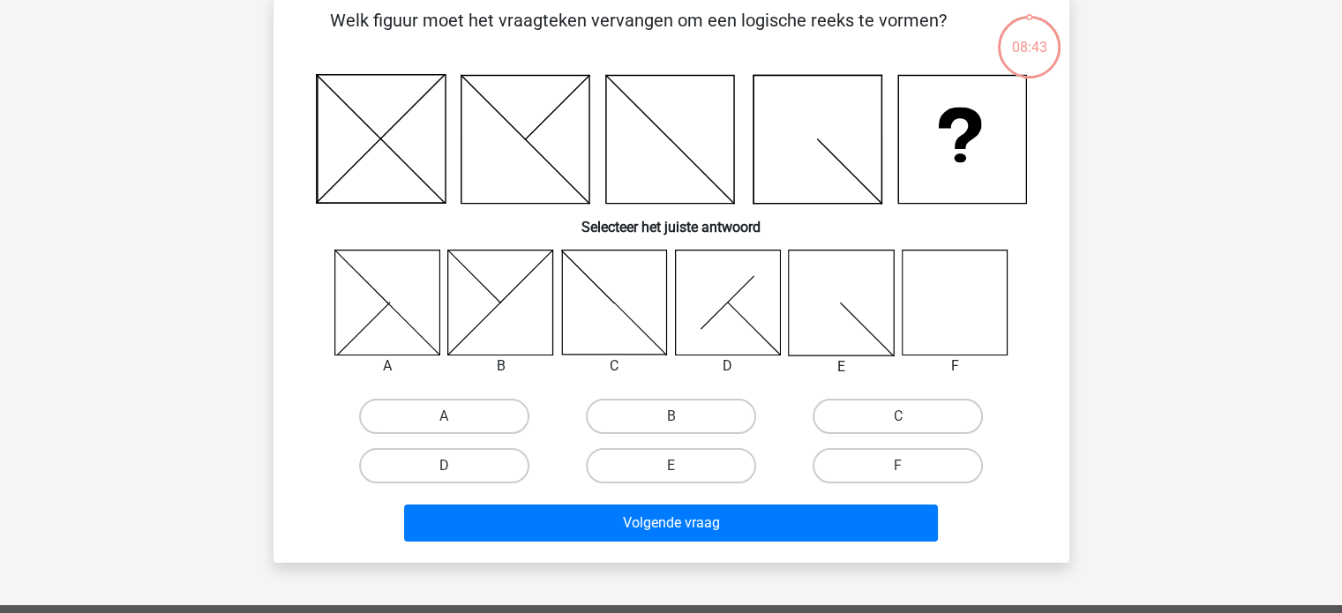
click at [974, 278] on icon at bounding box center [954, 302] width 105 height 105
click at [895, 464] on label "F" at bounding box center [898, 465] width 170 height 35
click at [898, 466] on input "F" at bounding box center [903, 471] width 11 height 11
radio input "true"
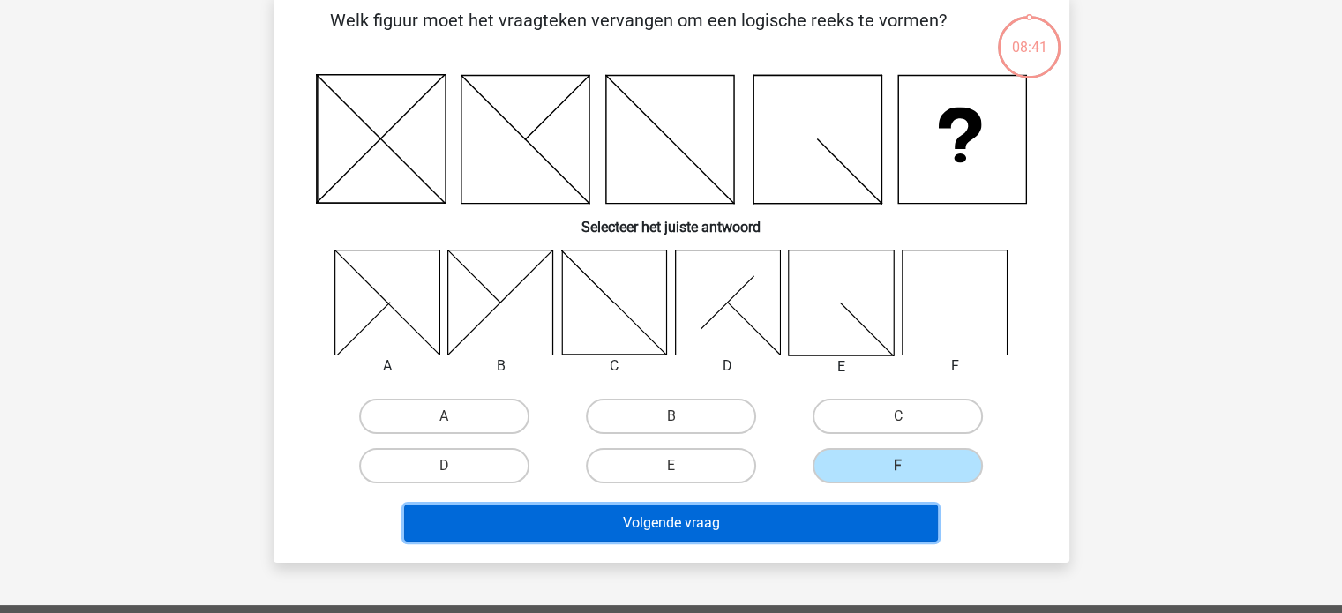
click at [840, 511] on button "Volgende vraag" at bounding box center [671, 523] width 534 height 37
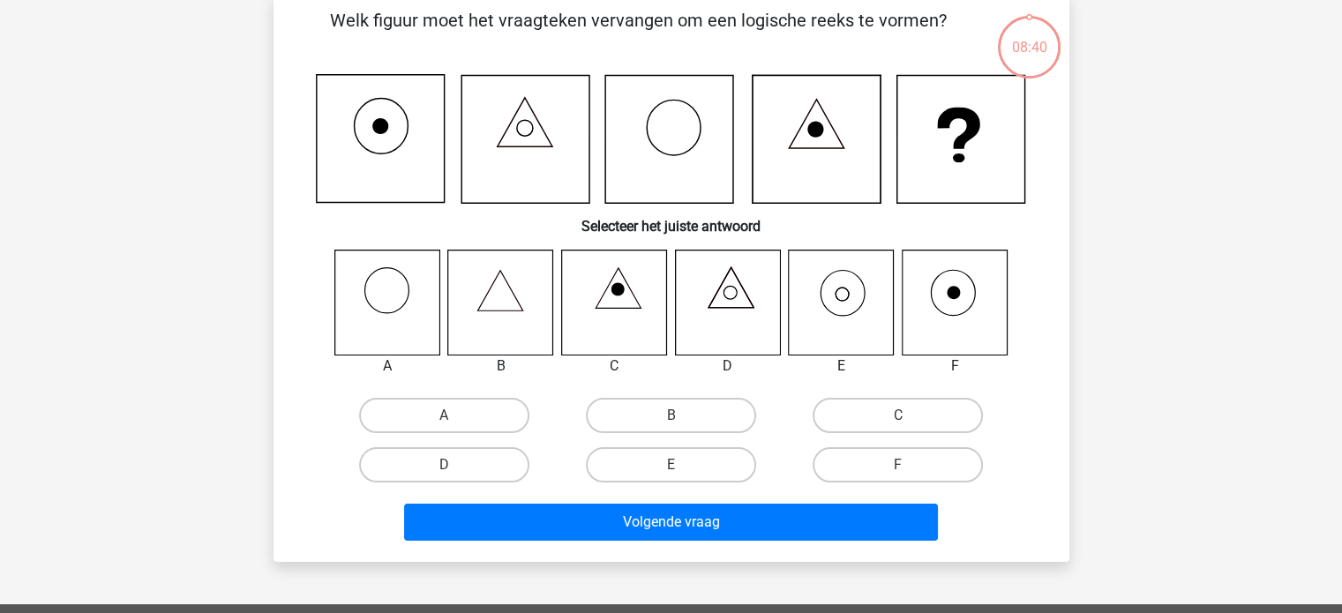
scroll to position [81, 0]
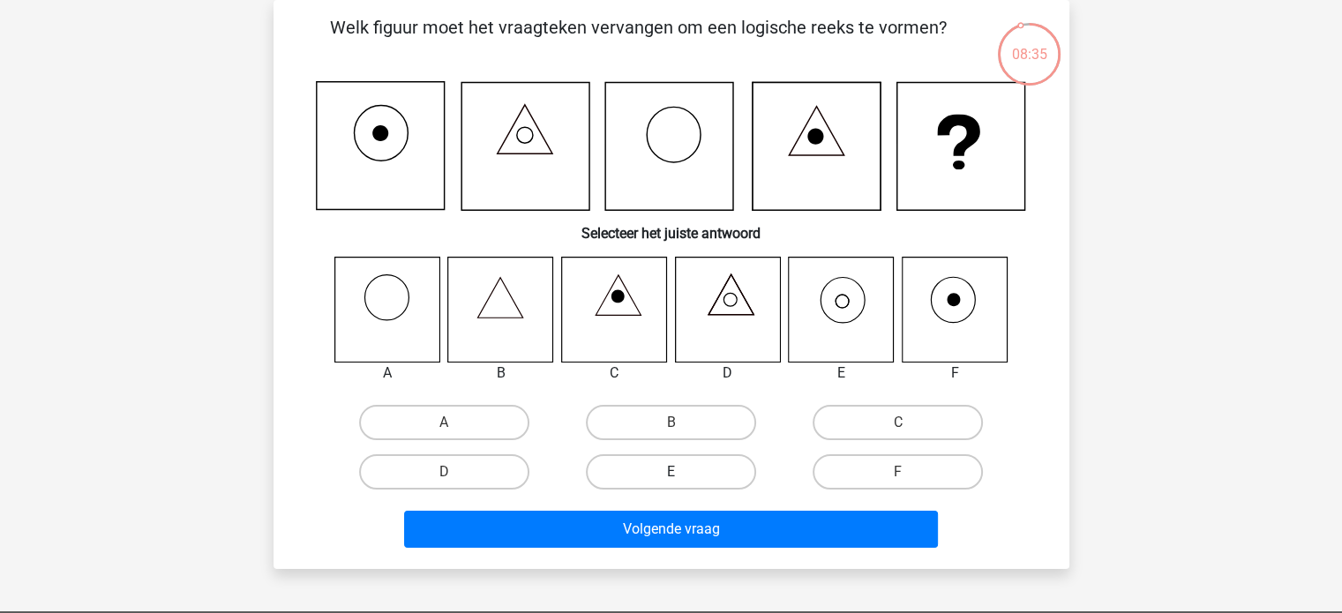
click at [706, 463] on label "E" at bounding box center [671, 472] width 170 height 35
click at [682, 472] on input "E" at bounding box center [676, 477] width 11 height 11
radio input "true"
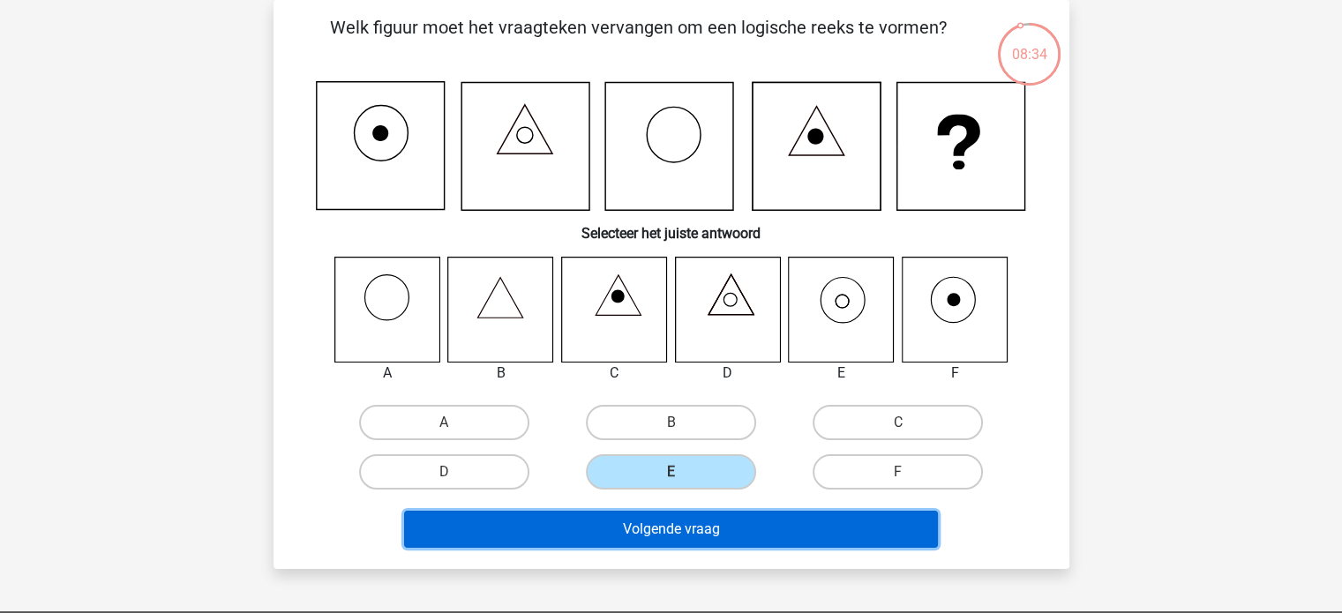
click at [713, 521] on button "Volgende vraag" at bounding box center [671, 529] width 534 height 37
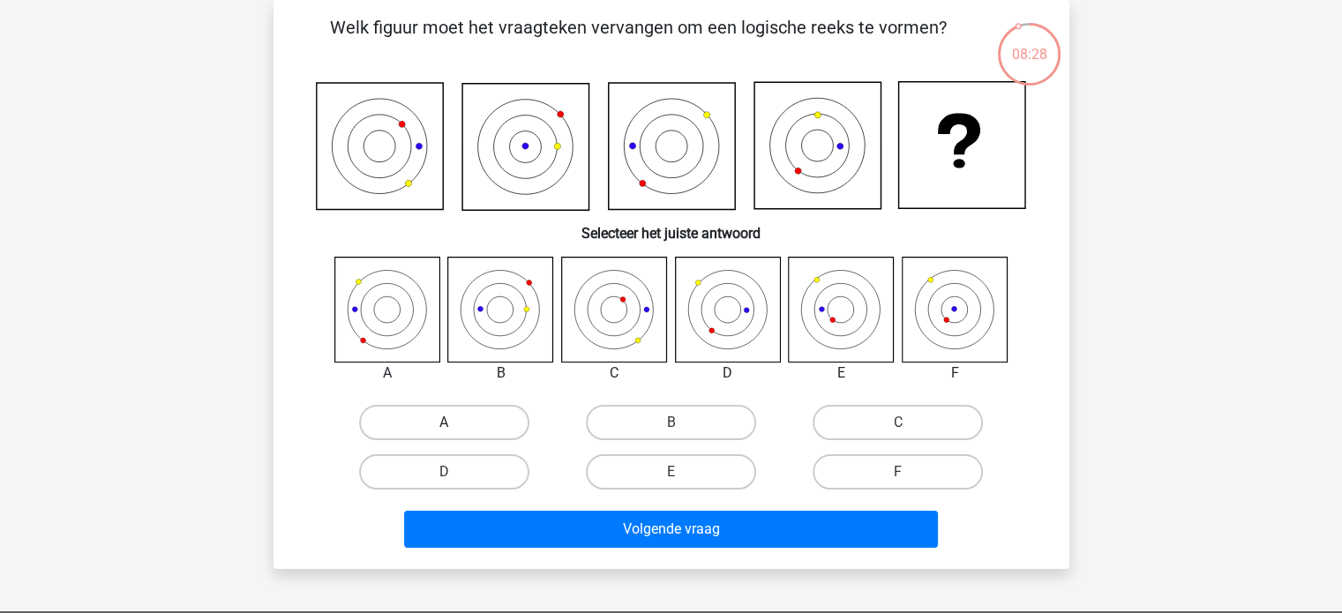
click at [452, 412] on label "A" at bounding box center [444, 422] width 170 height 35
click at [452, 423] on input "A" at bounding box center [449, 428] width 11 height 11
radio input "true"
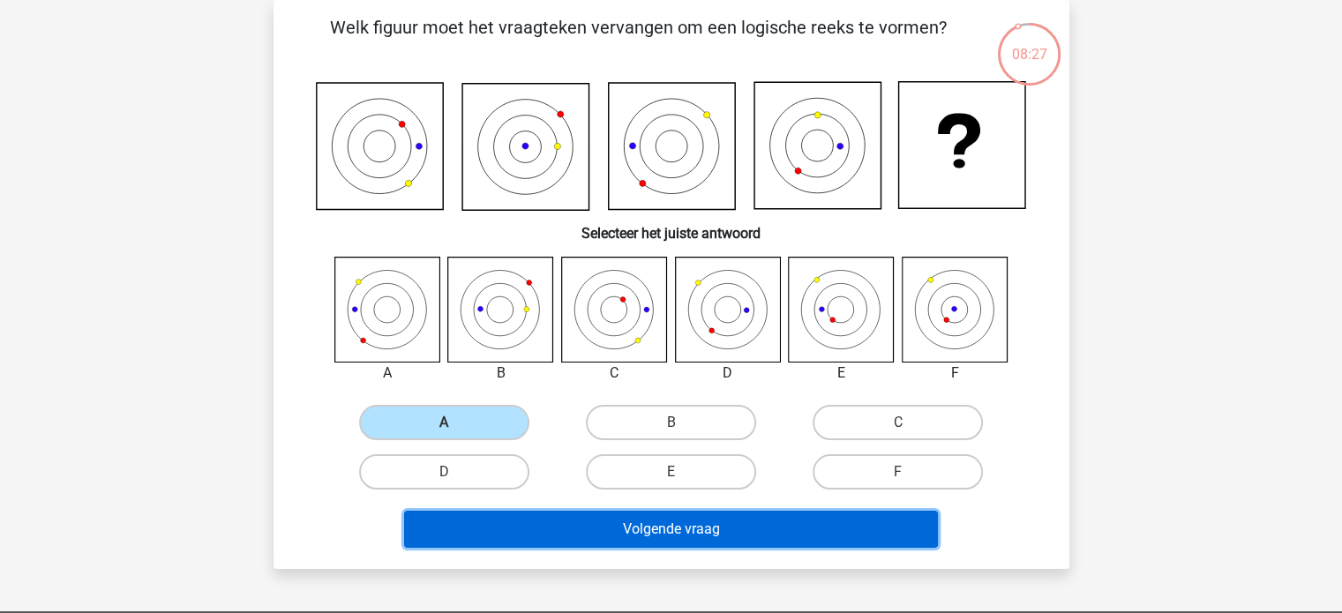
click at [702, 532] on button "Volgende vraag" at bounding box center [671, 529] width 534 height 37
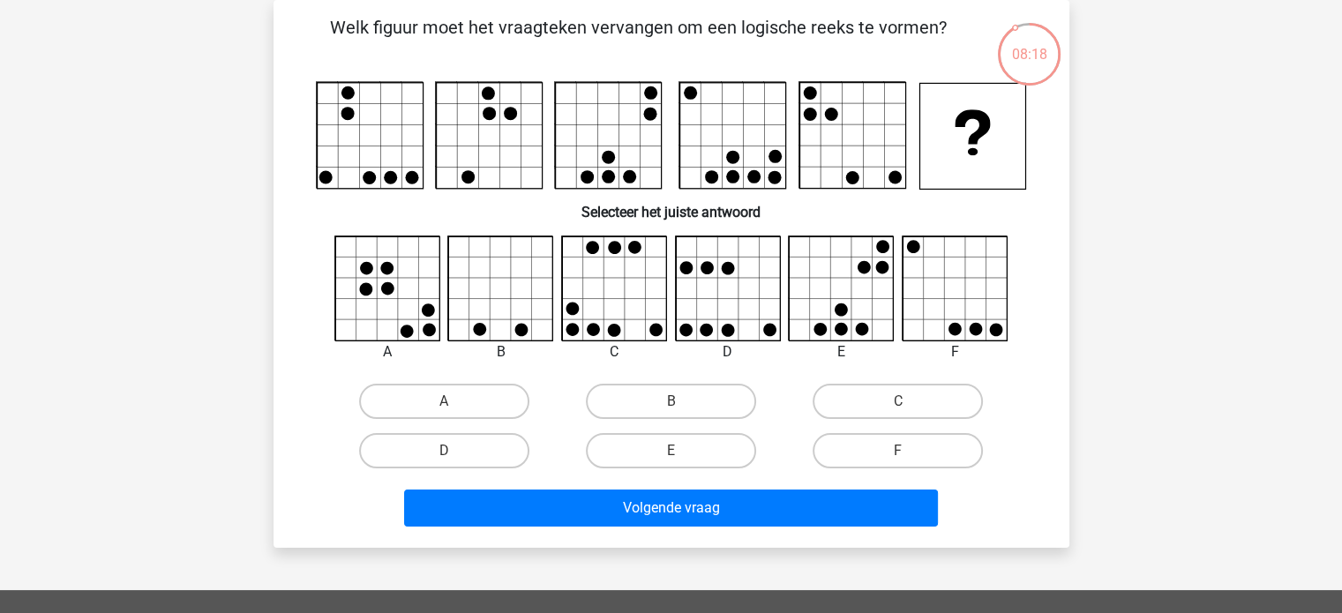
click at [673, 402] on input "B" at bounding box center [676, 407] width 11 height 11
radio input "true"
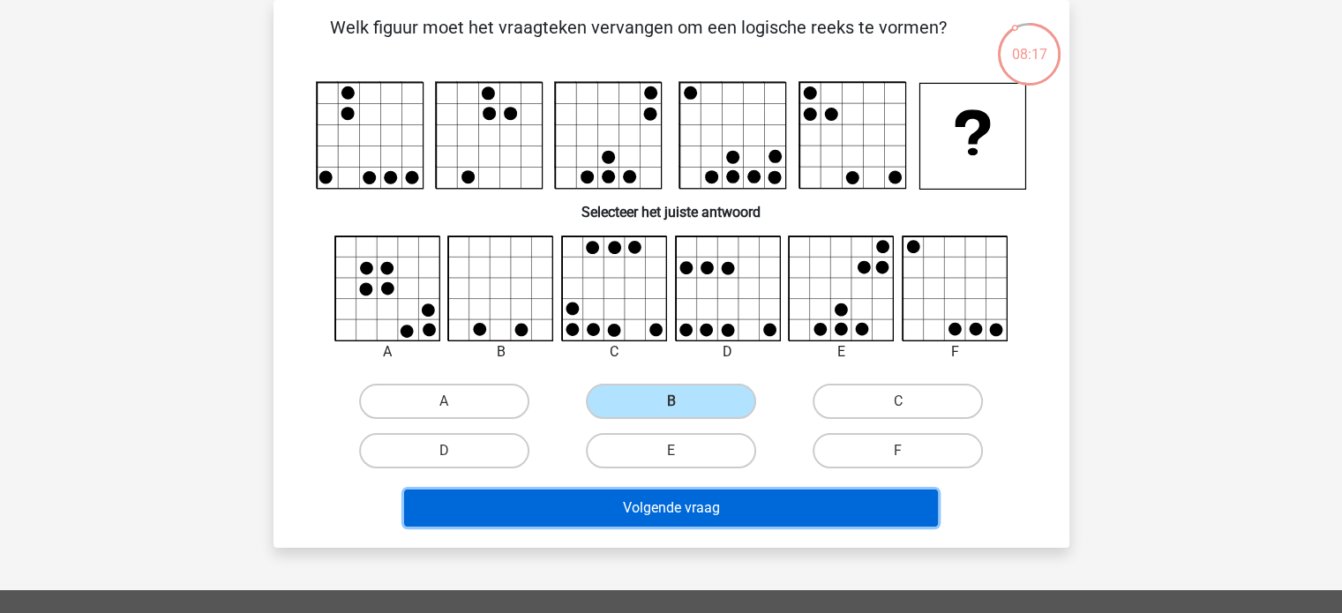
click at [720, 515] on button "Volgende vraag" at bounding box center [671, 508] width 534 height 37
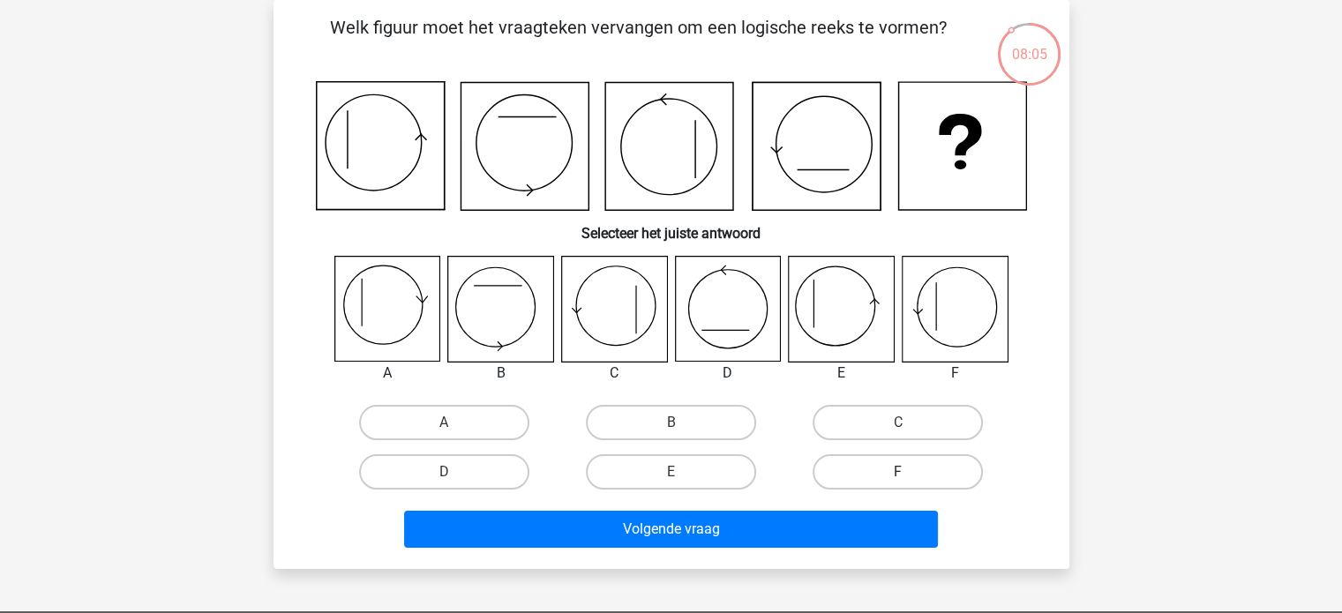
click at [924, 465] on label "F" at bounding box center [898, 472] width 170 height 35
click at [910, 472] on input "F" at bounding box center [903, 477] width 11 height 11
radio input "true"
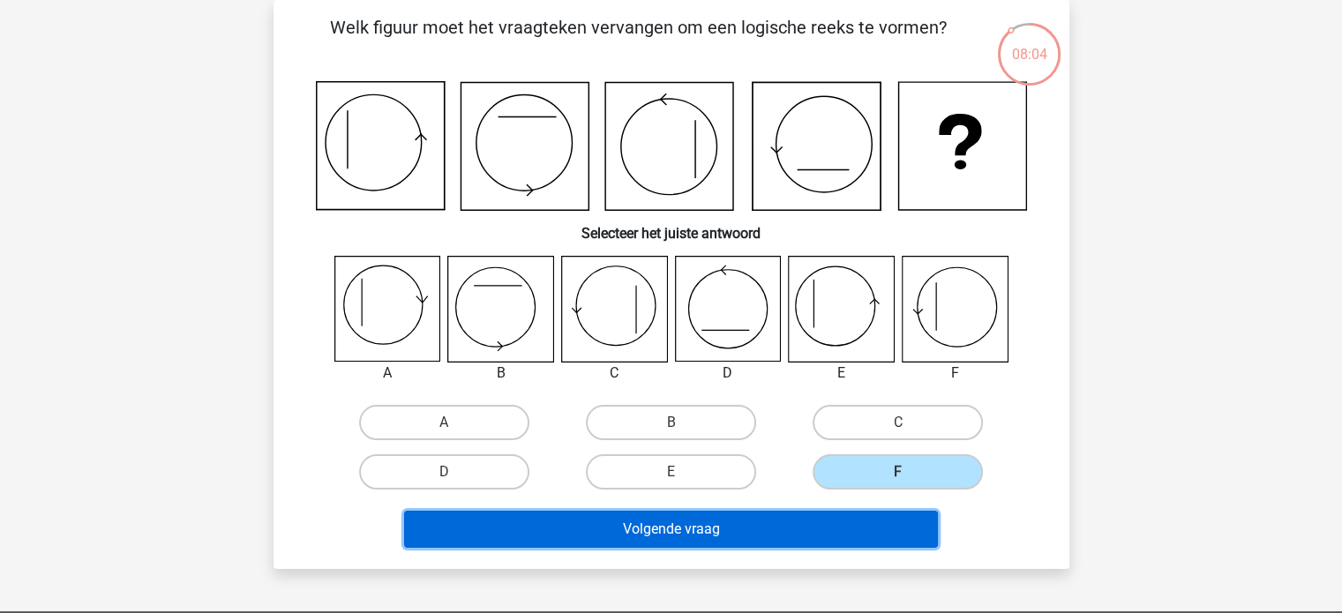
click at [820, 521] on button "Volgende vraag" at bounding box center [671, 529] width 534 height 37
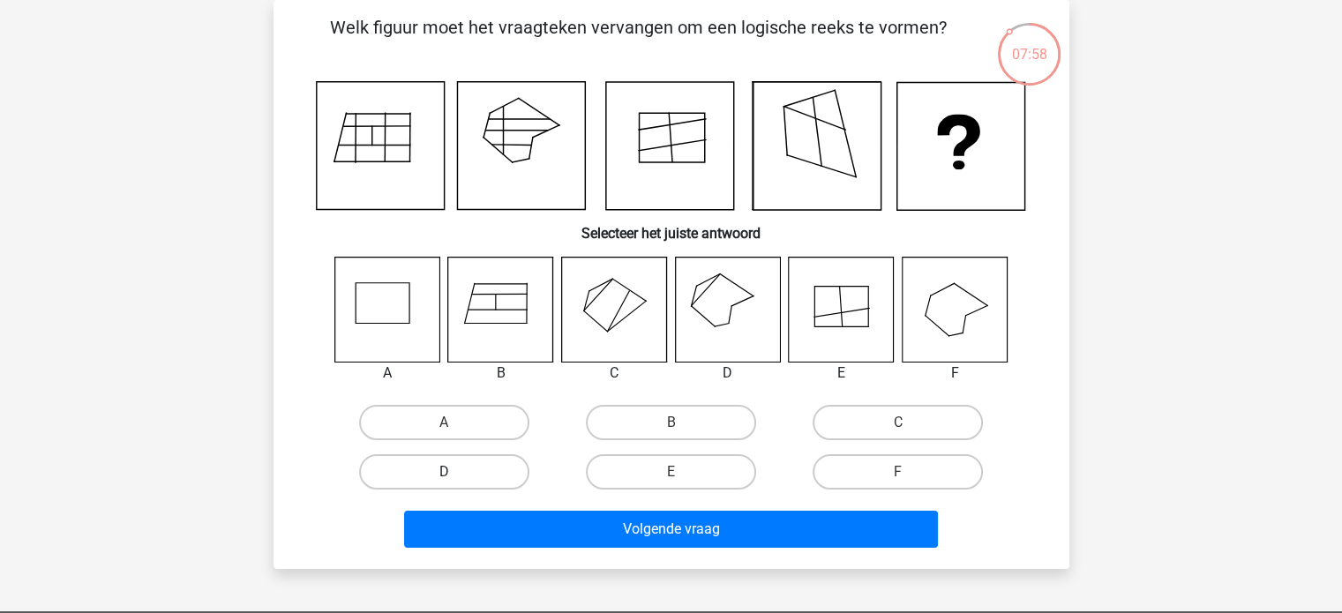
click at [494, 469] on label "D" at bounding box center [444, 472] width 170 height 35
click at [455, 472] on input "D" at bounding box center [449, 477] width 11 height 11
radio input "true"
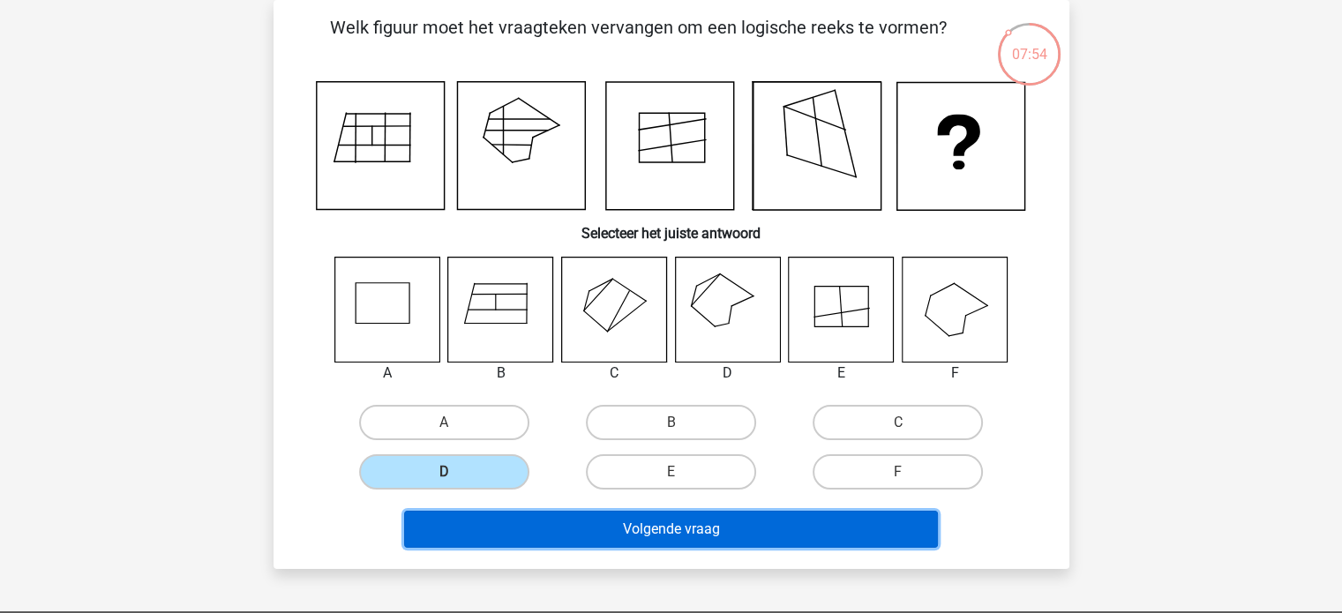
click at [688, 522] on button "Volgende vraag" at bounding box center [671, 529] width 534 height 37
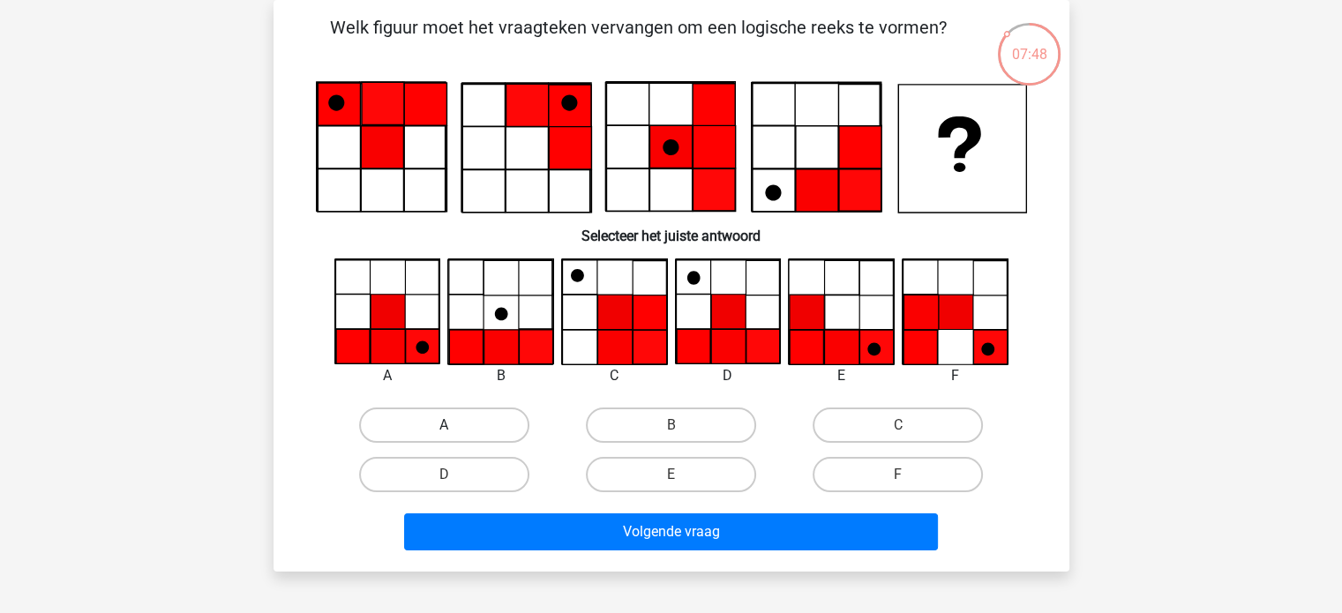
click at [432, 426] on label "A" at bounding box center [444, 425] width 170 height 35
click at [444, 426] on input "A" at bounding box center [449, 430] width 11 height 11
radio input "true"
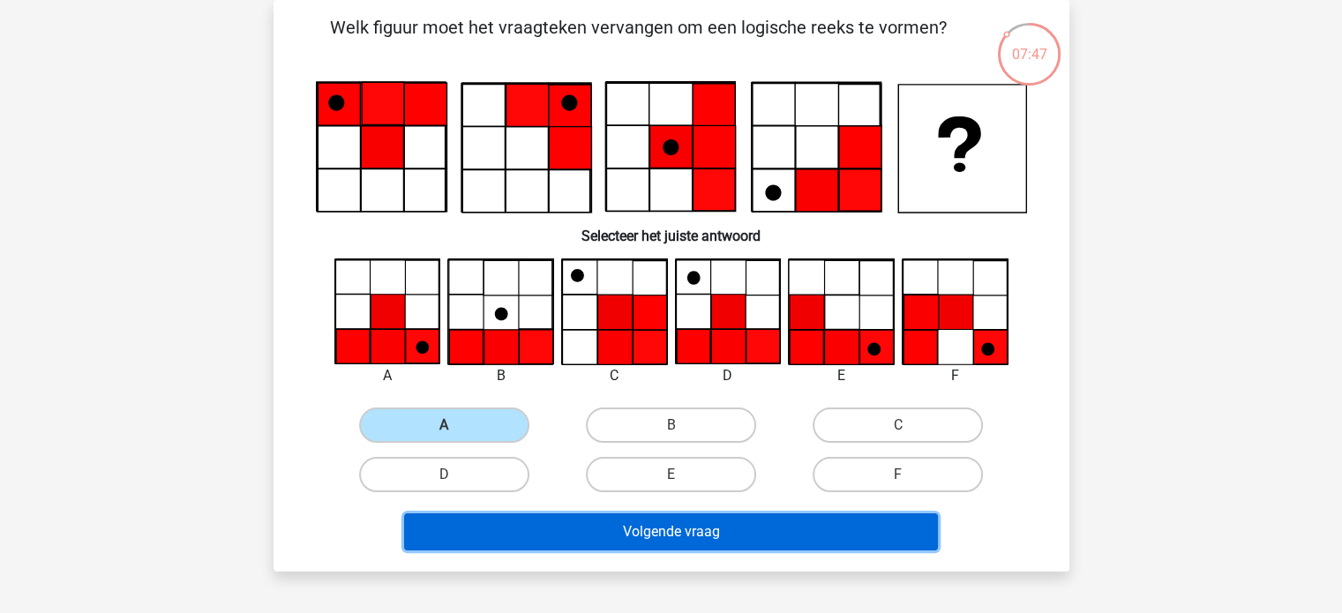
click at [674, 525] on button "Volgende vraag" at bounding box center [671, 532] width 534 height 37
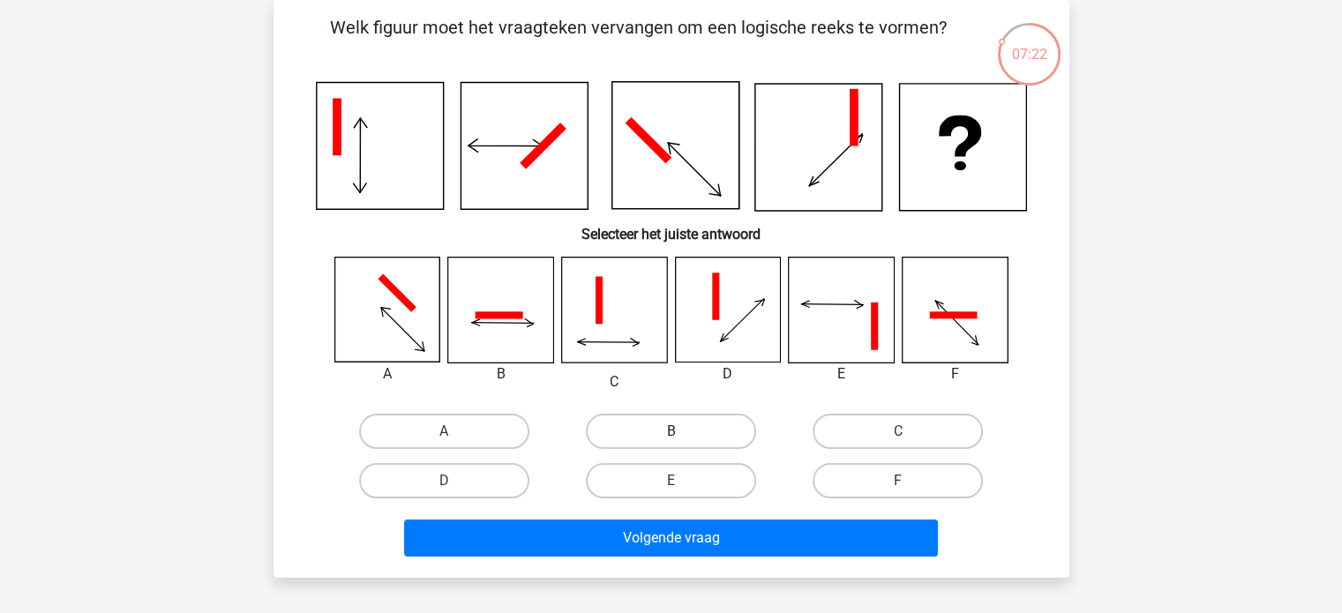
click at [695, 439] on label "B" at bounding box center [671, 431] width 170 height 35
click at [682, 439] on input "B" at bounding box center [676, 437] width 11 height 11
radio input "true"
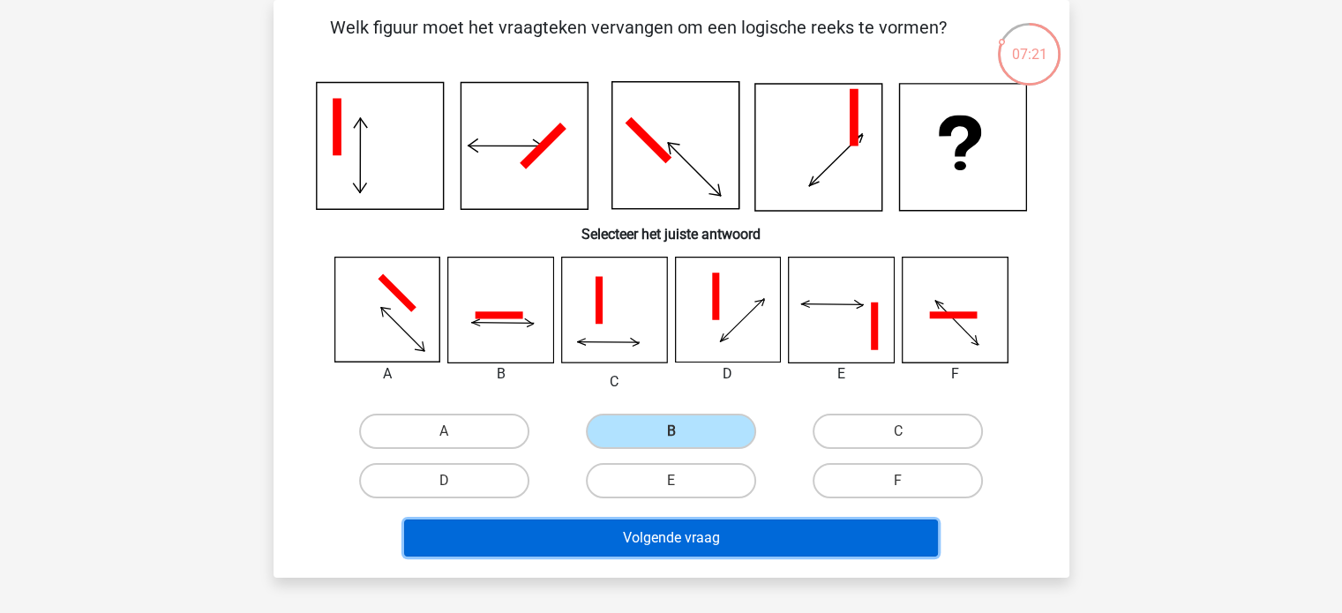
click at [726, 533] on button "Volgende vraag" at bounding box center [671, 538] width 534 height 37
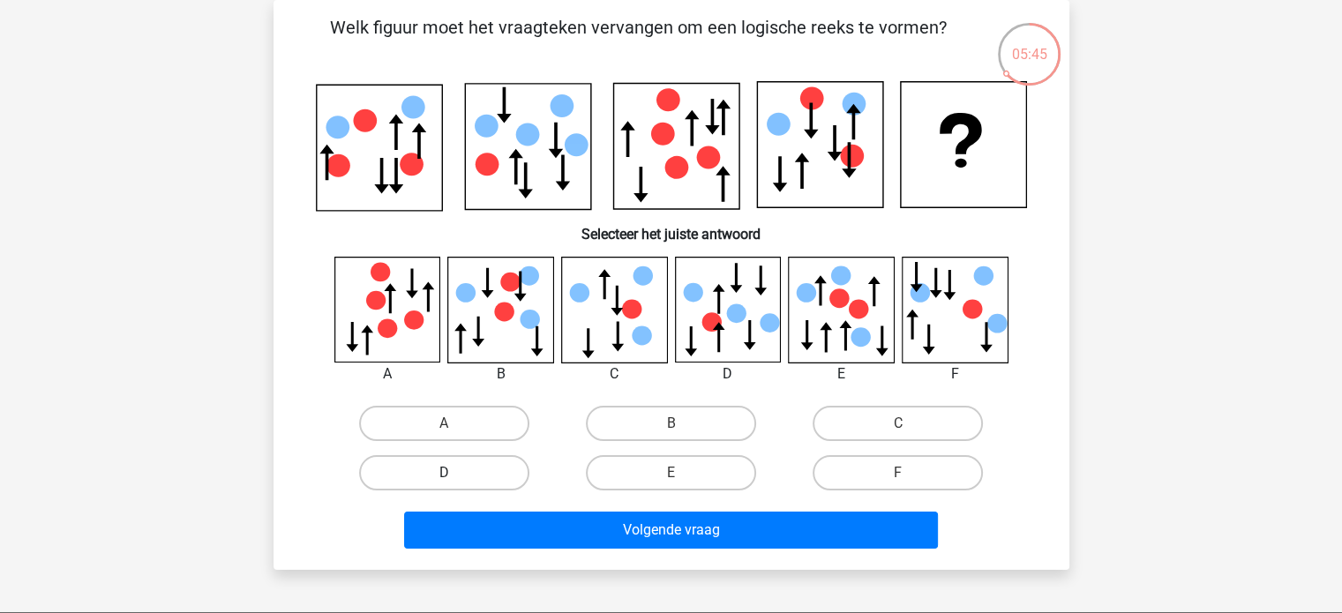
click at [515, 476] on label "D" at bounding box center [444, 472] width 170 height 35
click at [455, 476] on input "D" at bounding box center [449, 478] width 11 height 11
radio input "true"
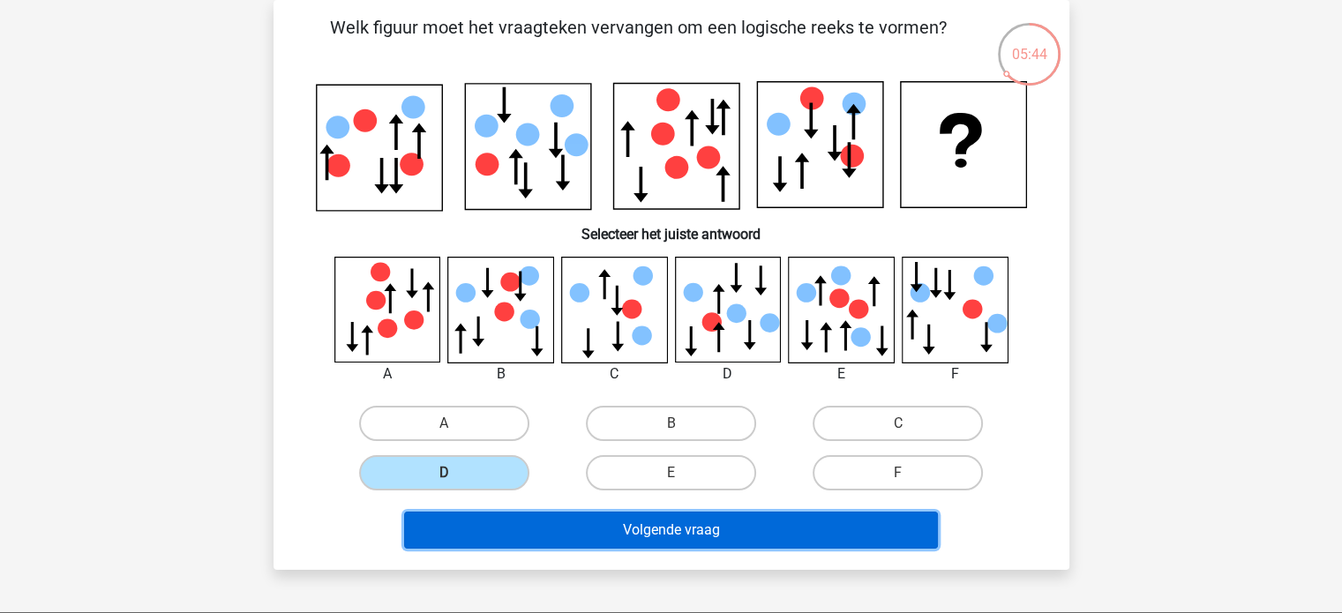
click at [714, 541] on button "Volgende vraag" at bounding box center [671, 530] width 534 height 37
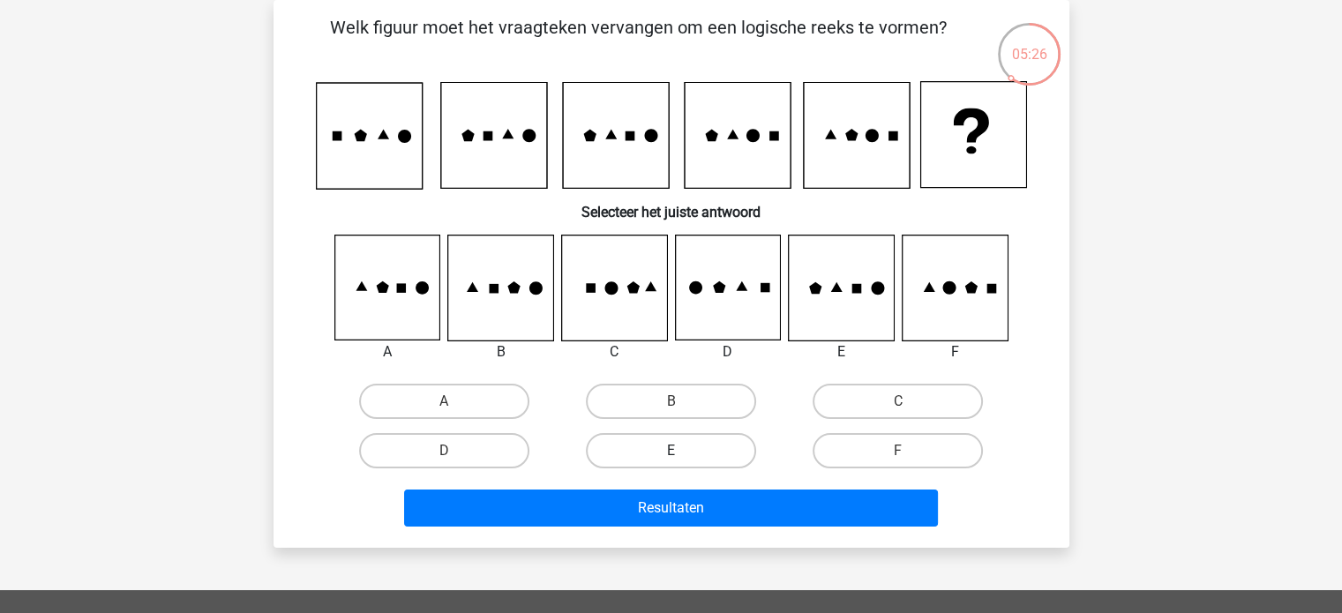
click at [685, 457] on label "E" at bounding box center [671, 450] width 170 height 35
click at [682, 457] on input "E" at bounding box center [676, 456] width 11 height 11
radio input "true"
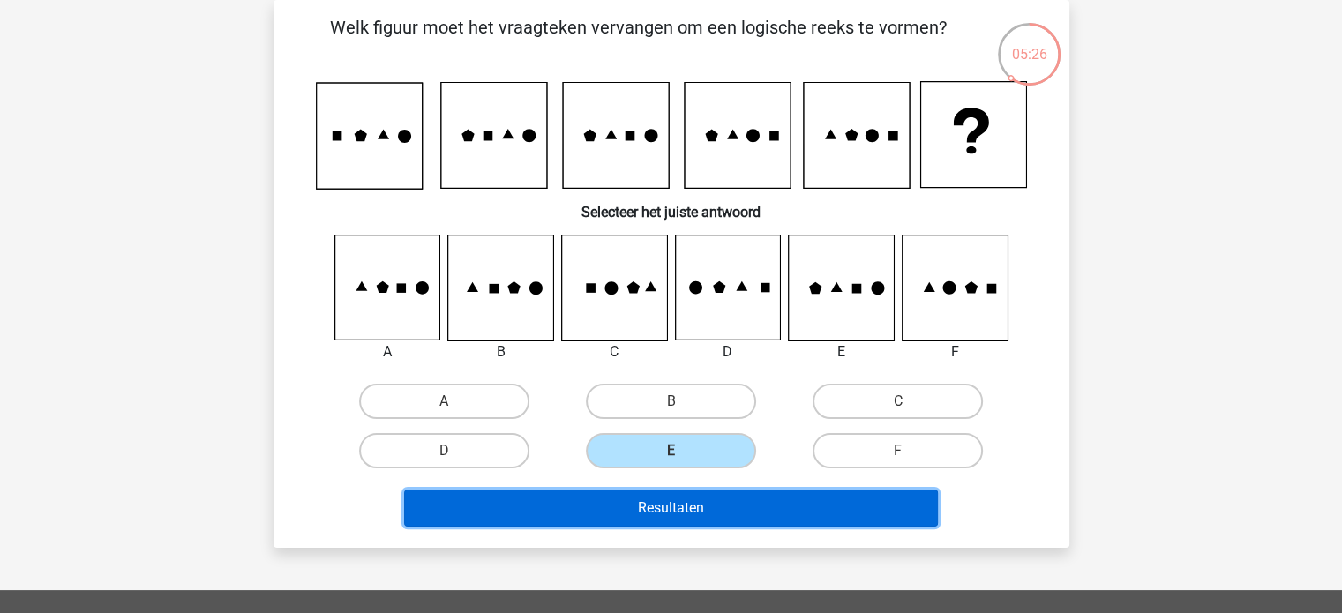
click at [708, 493] on button "Resultaten" at bounding box center [671, 508] width 534 height 37
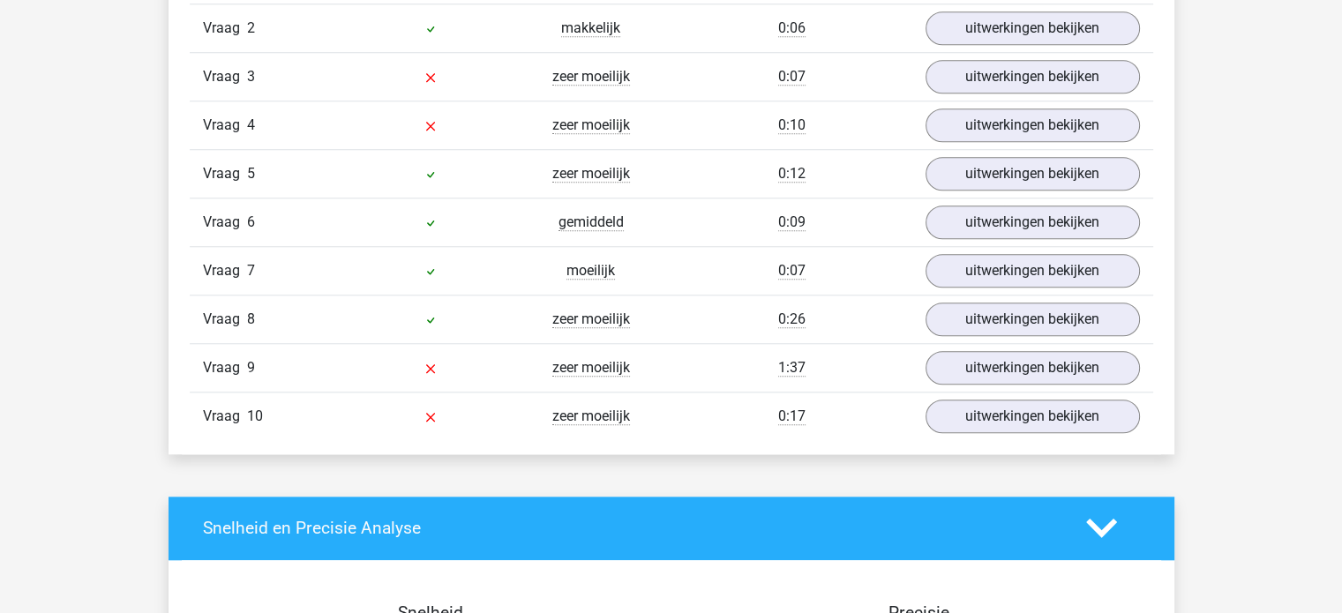
scroll to position [1589, 0]
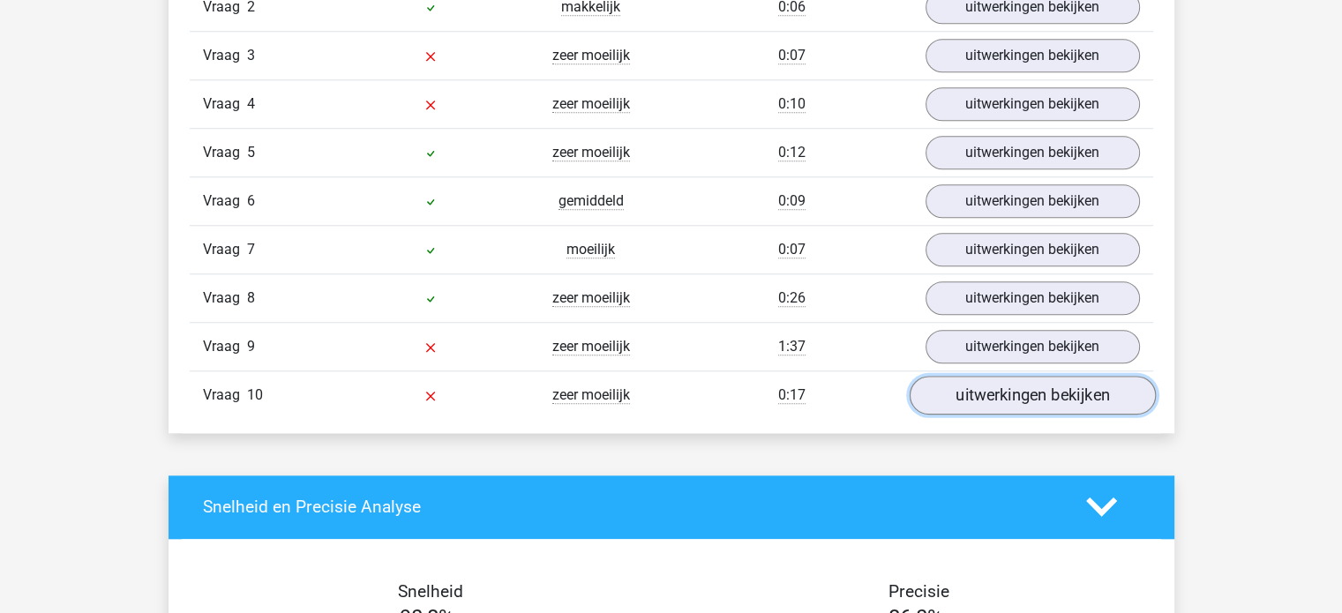
click at [1037, 387] on link "uitwerkingen bekijken" at bounding box center [1032, 395] width 246 height 39
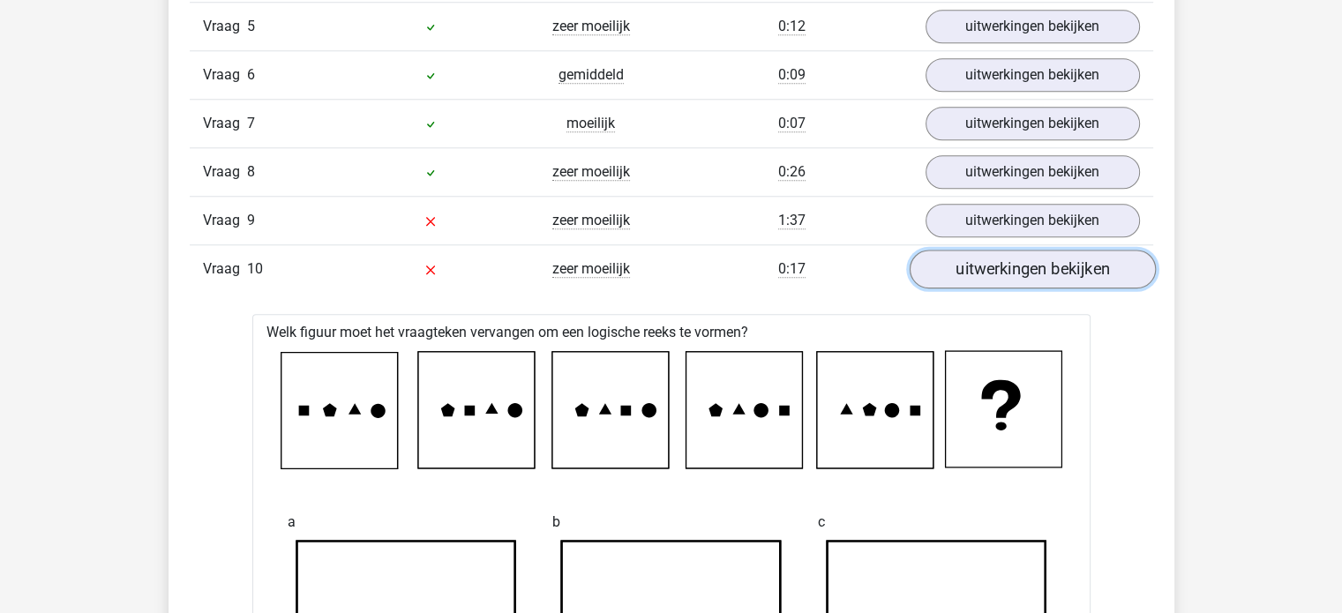
scroll to position [1677, 0]
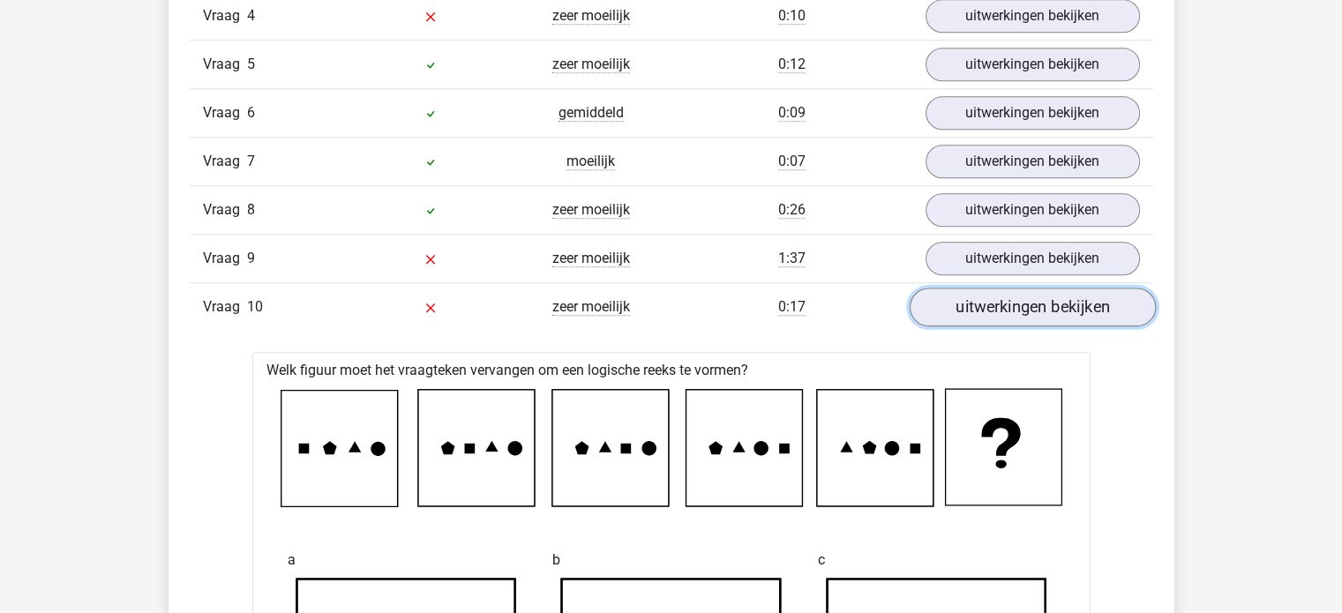
click at [1035, 302] on link "uitwerkingen bekijken" at bounding box center [1032, 307] width 246 height 39
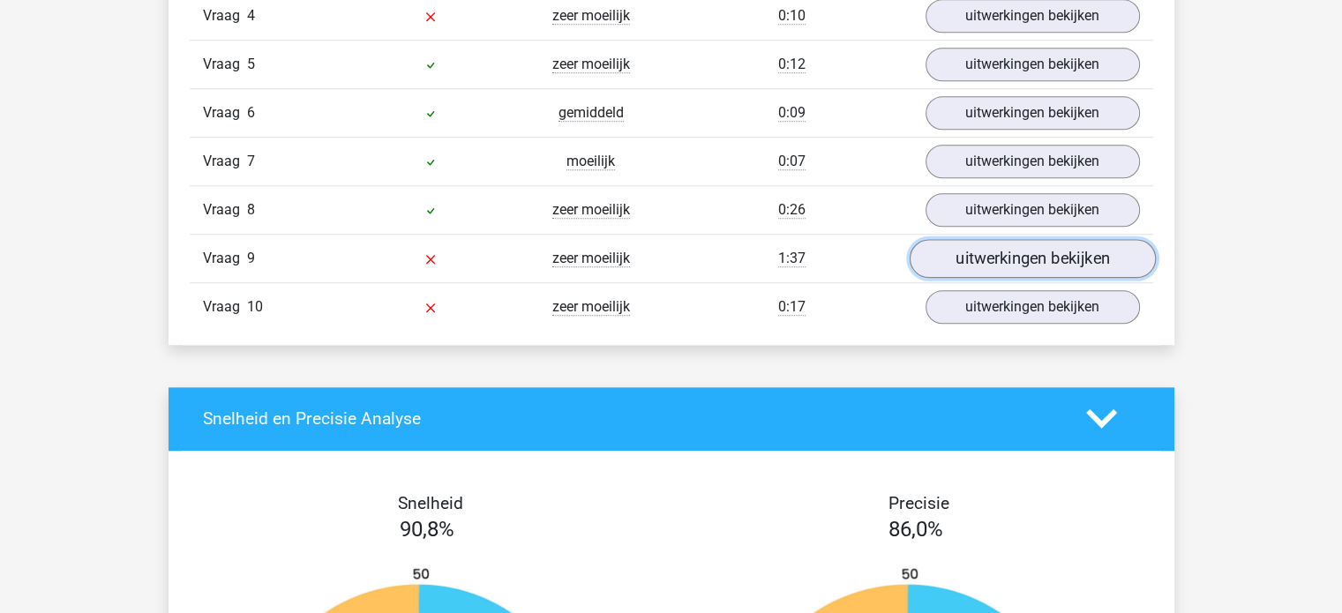
click at [1024, 260] on link "uitwerkingen bekijken" at bounding box center [1032, 258] width 246 height 39
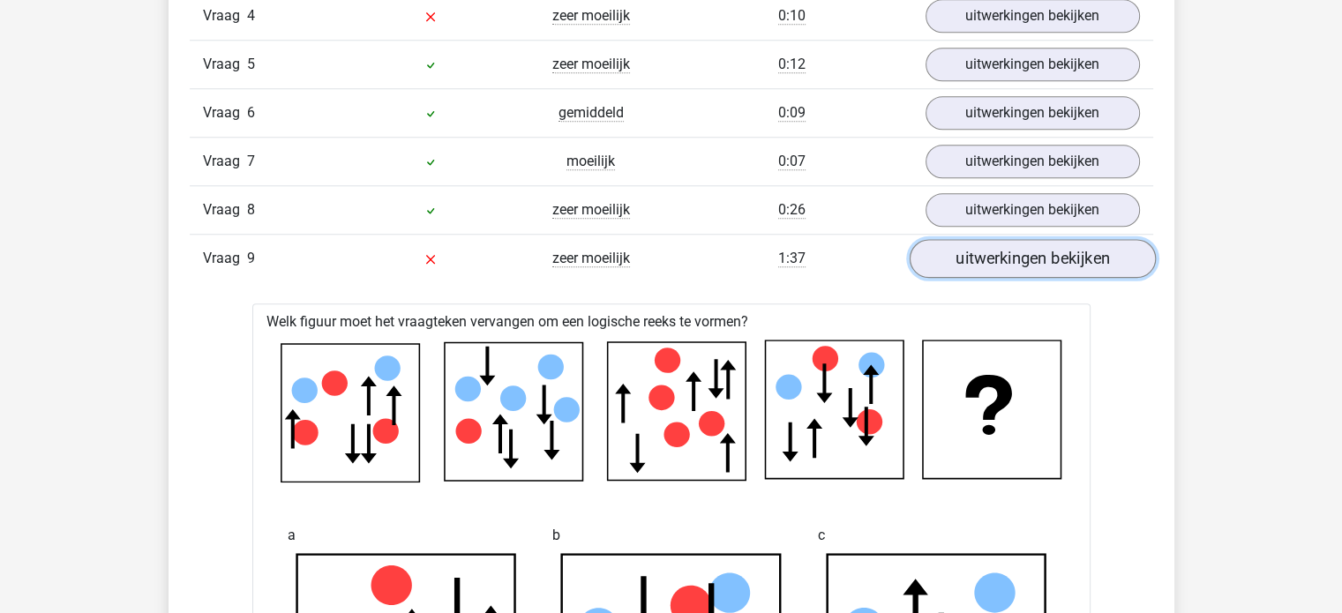
click at [1057, 267] on link "uitwerkingen bekijken" at bounding box center [1032, 258] width 246 height 39
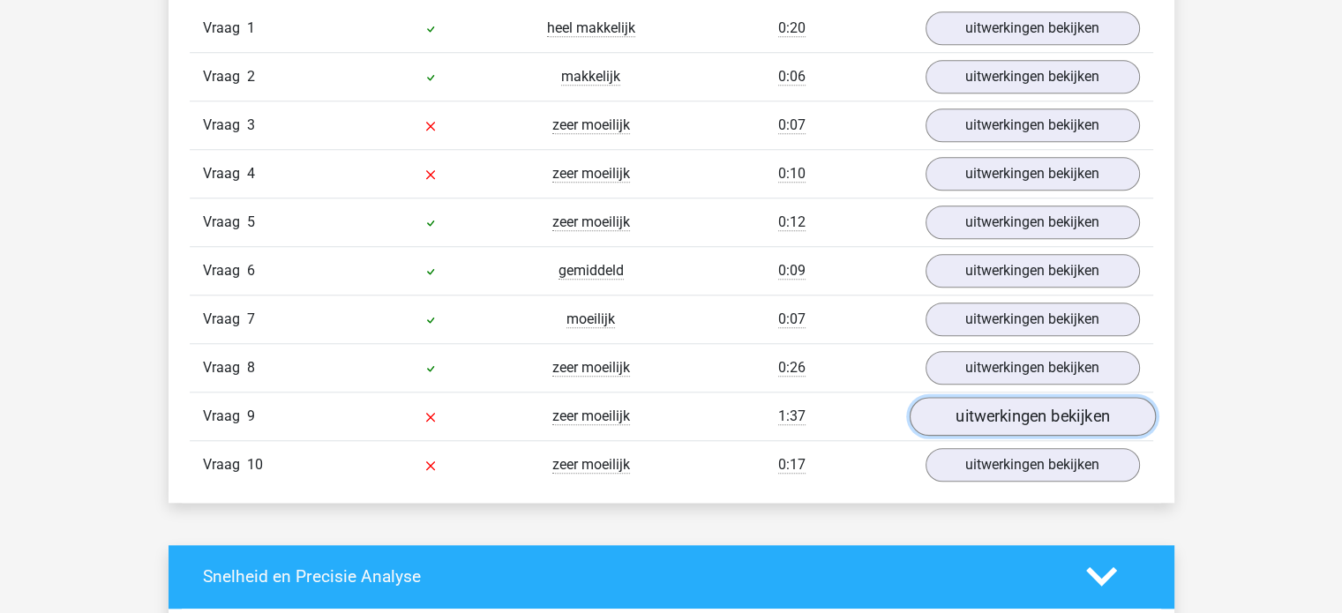
scroll to position [1500, 0]
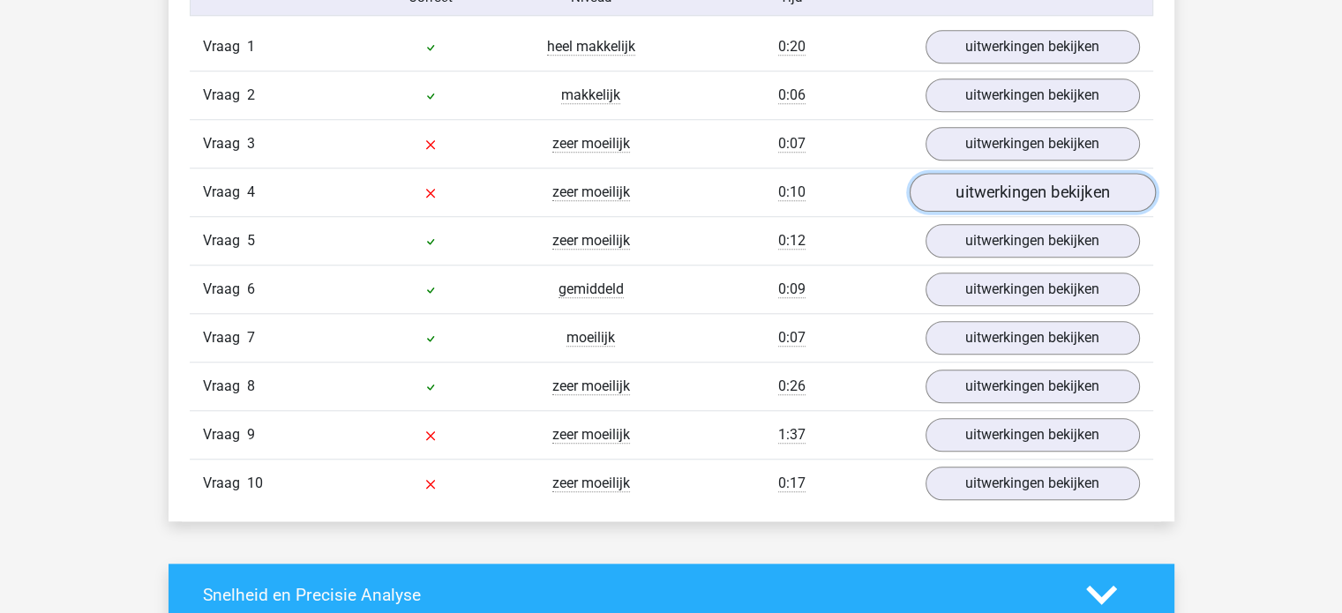
click at [1034, 197] on link "uitwerkingen bekijken" at bounding box center [1032, 192] width 246 height 39
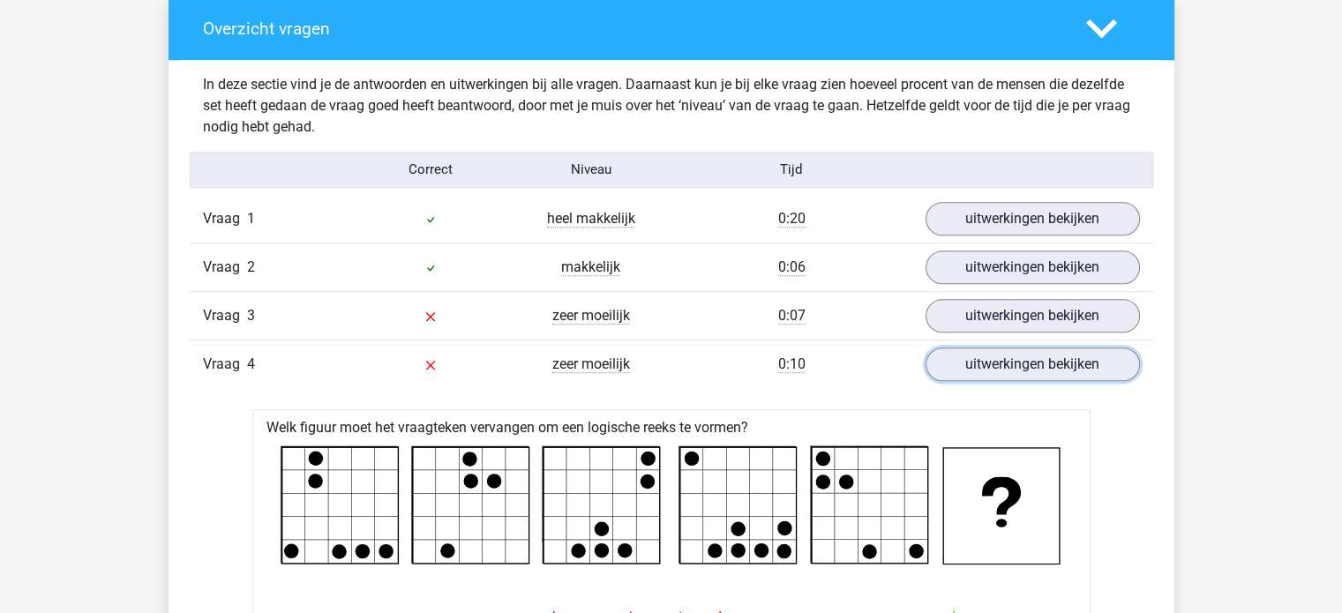
scroll to position [1324, 0]
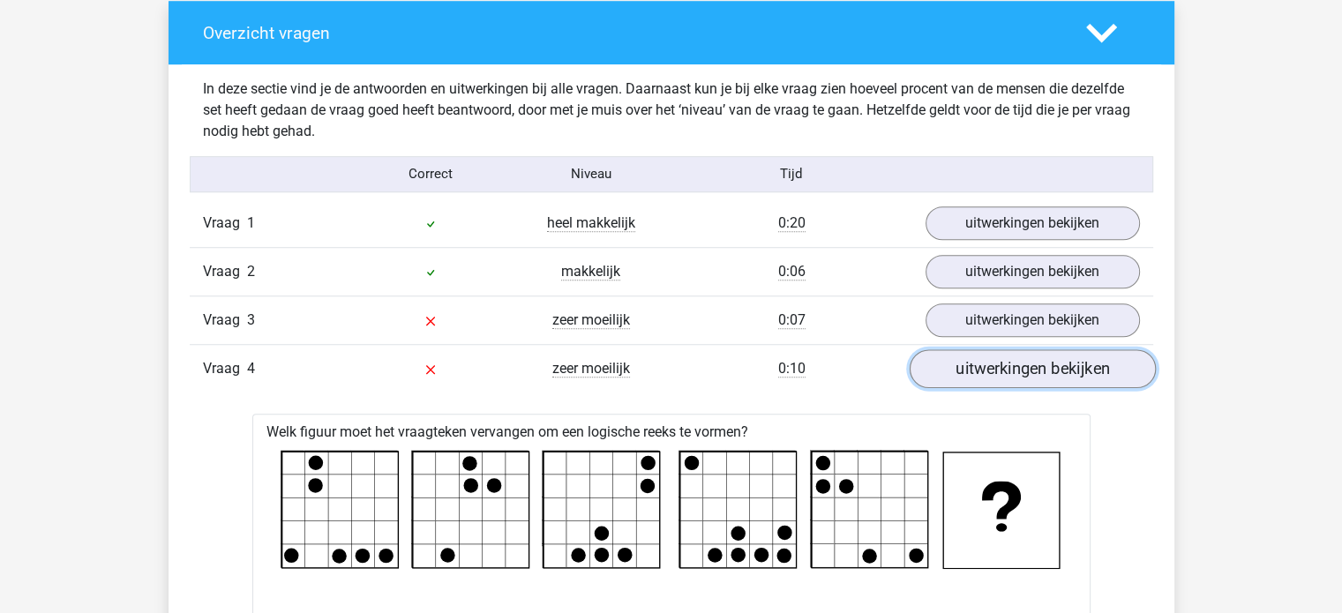
click at [1038, 374] on link "uitwerkingen bekijken" at bounding box center [1032, 368] width 246 height 39
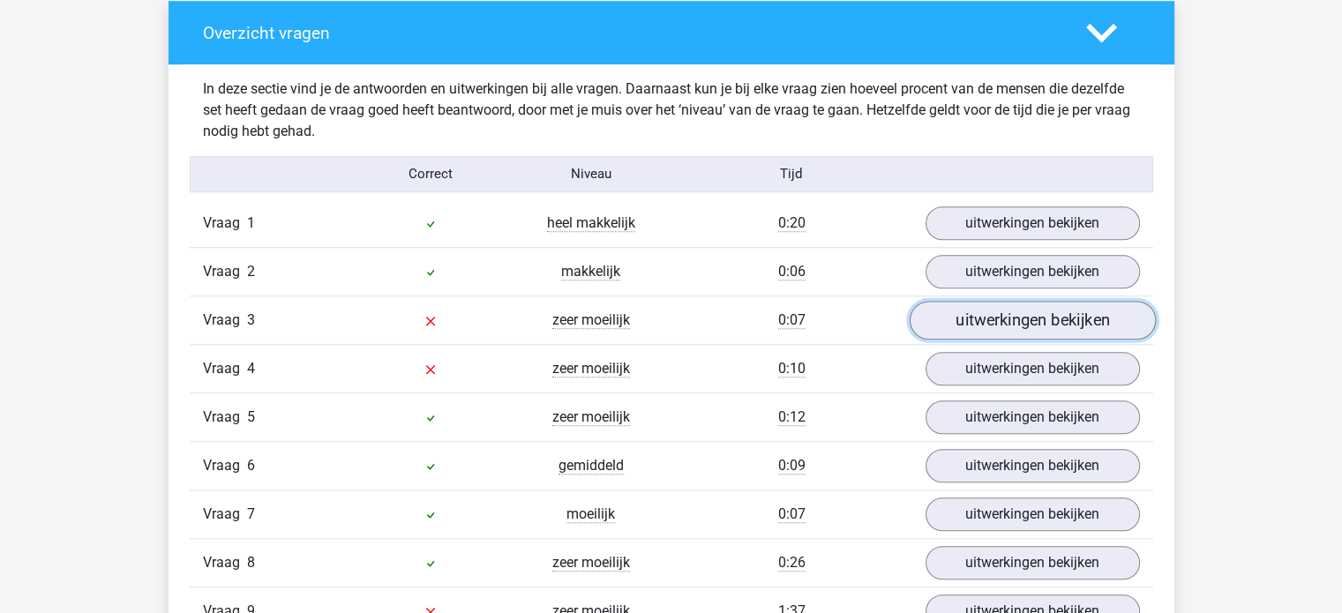
click at [1011, 316] on link "uitwerkingen bekijken" at bounding box center [1032, 320] width 246 height 39
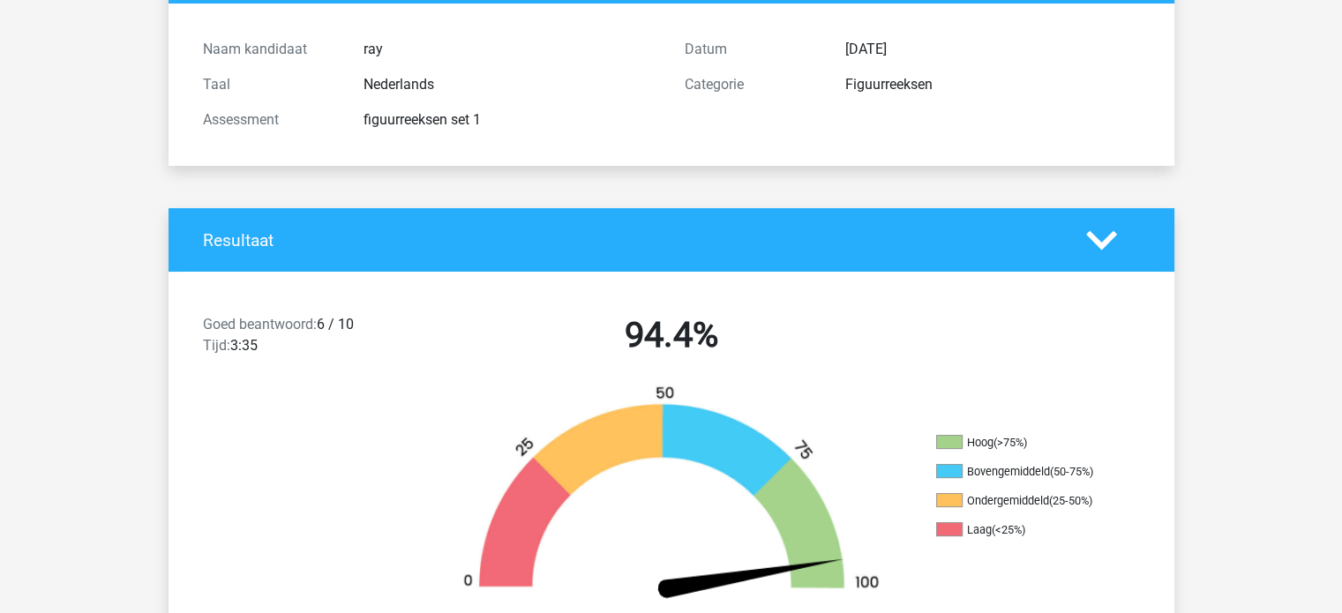
scroll to position [0, 0]
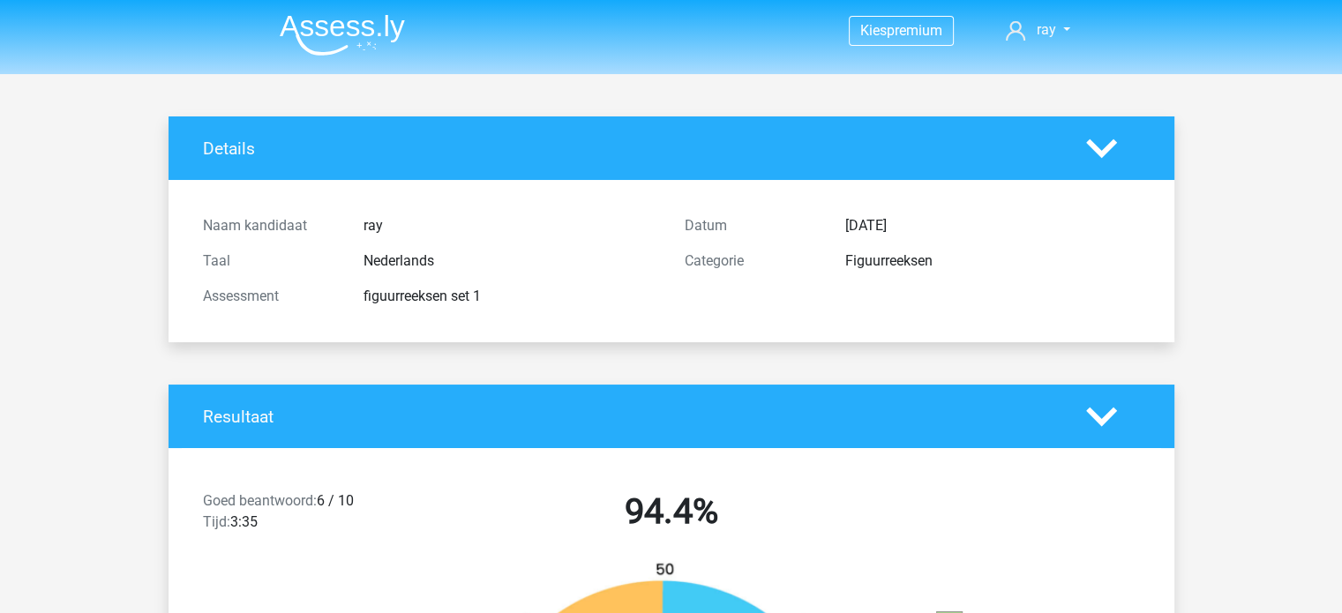
click at [372, 30] on img at bounding box center [342, 34] width 125 height 41
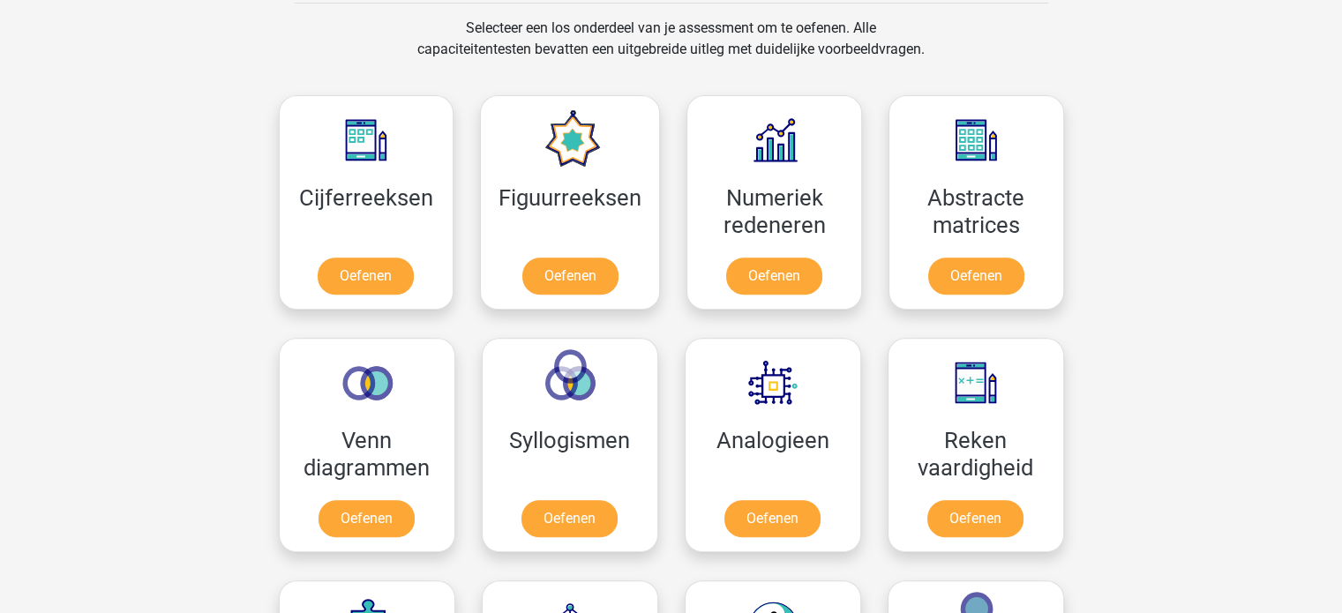
scroll to position [794, 0]
